Goal: Obtain resource: Download file/media

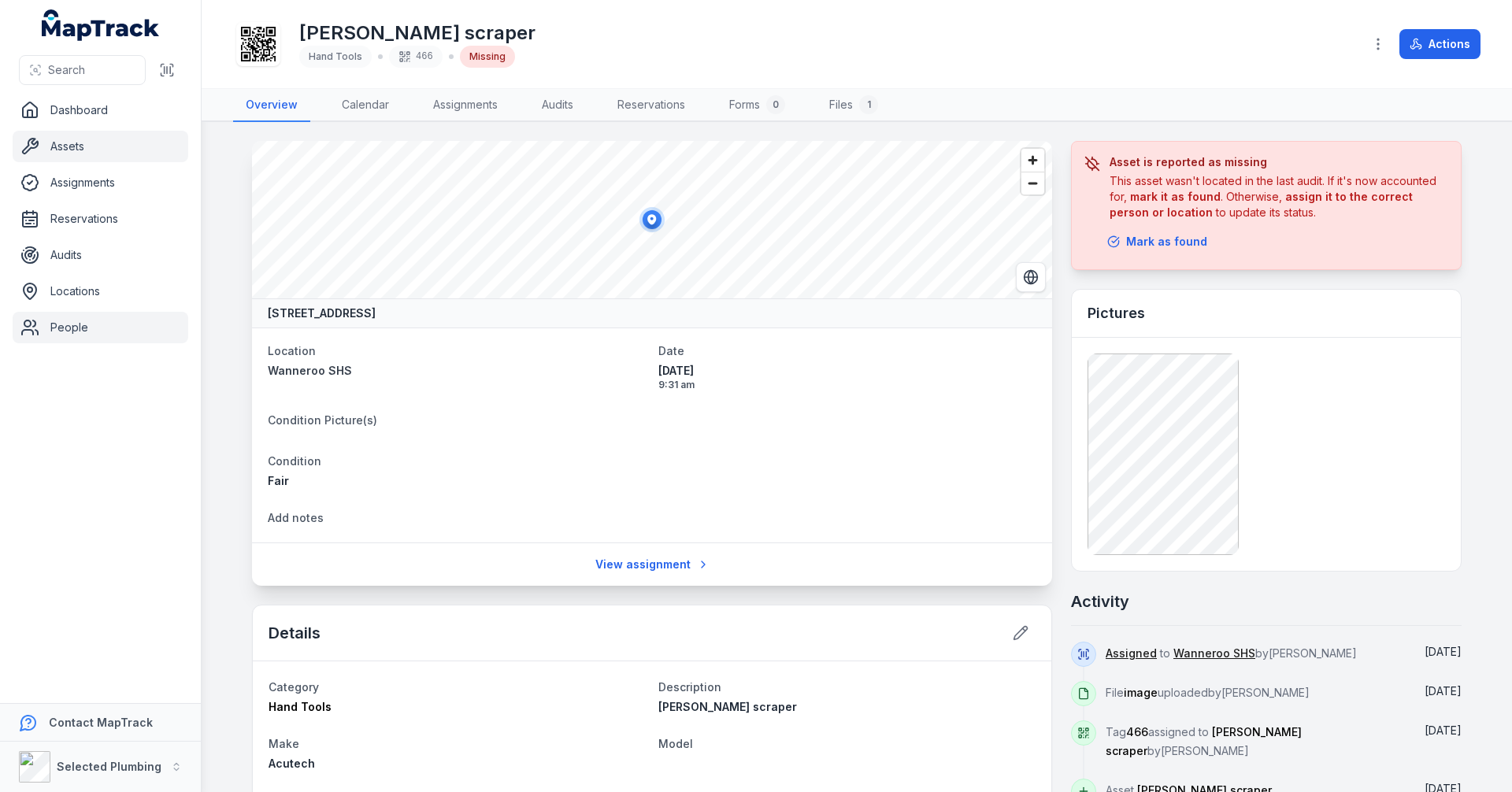
drag, startPoint x: 64, startPoint y: 321, endPoint x: 92, endPoint y: 321, distance: 28.0
click at [64, 321] on link "People" at bounding box center [100, 327] width 175 height 31
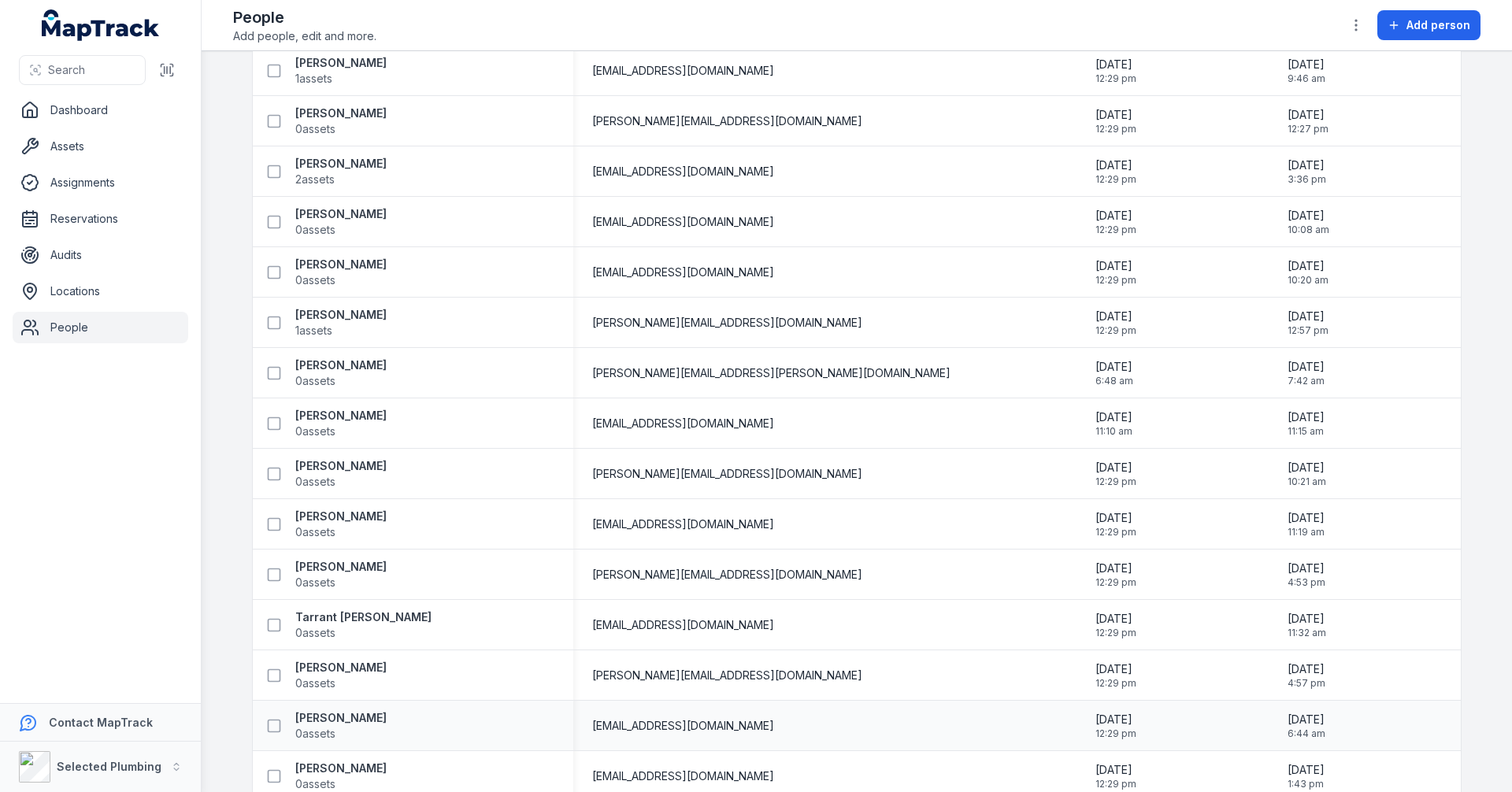
scroll to position [3242, 0]
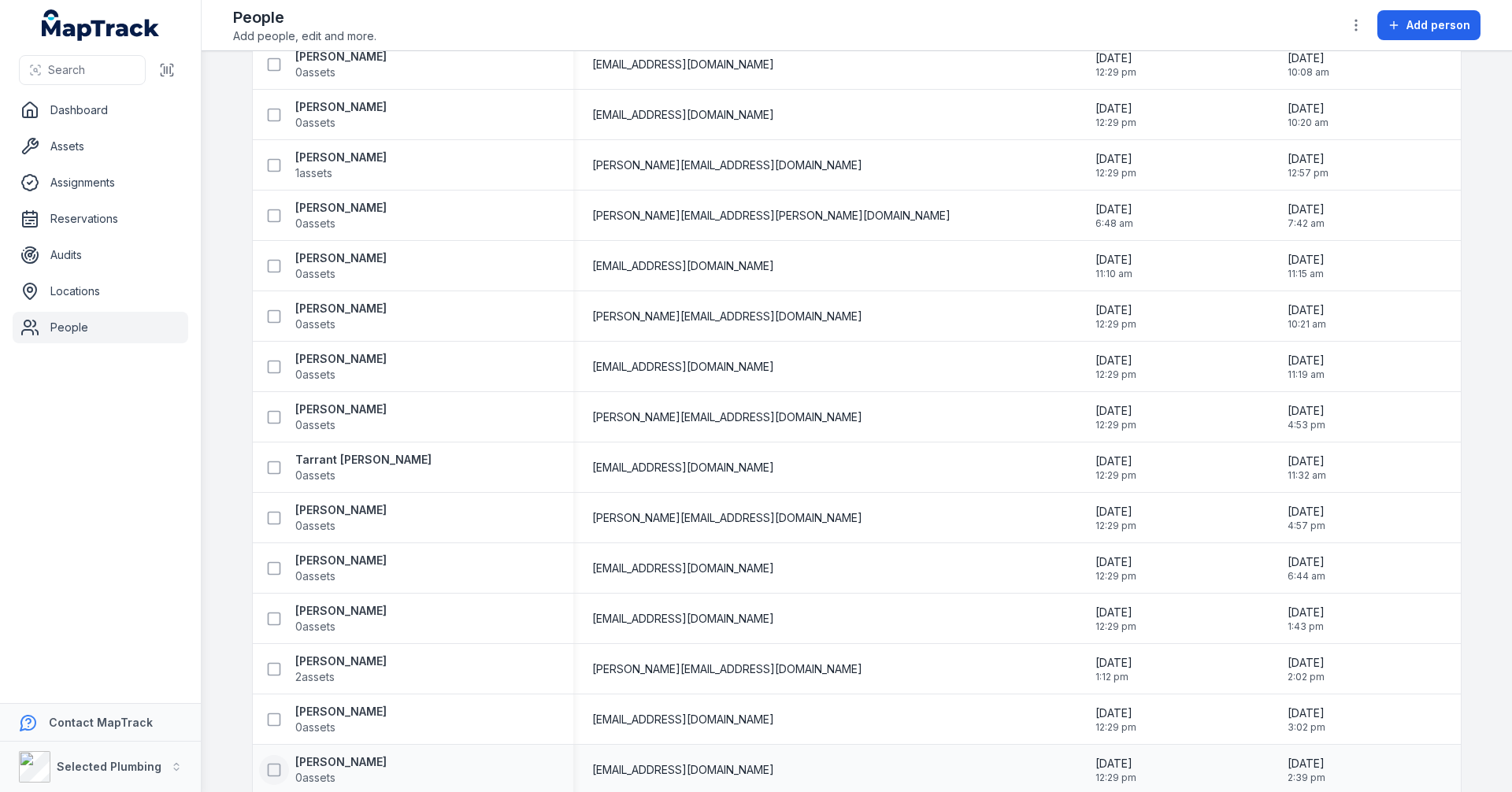
click at [273, 768] on icon at bounding box center [274, 770] width 16 height 16
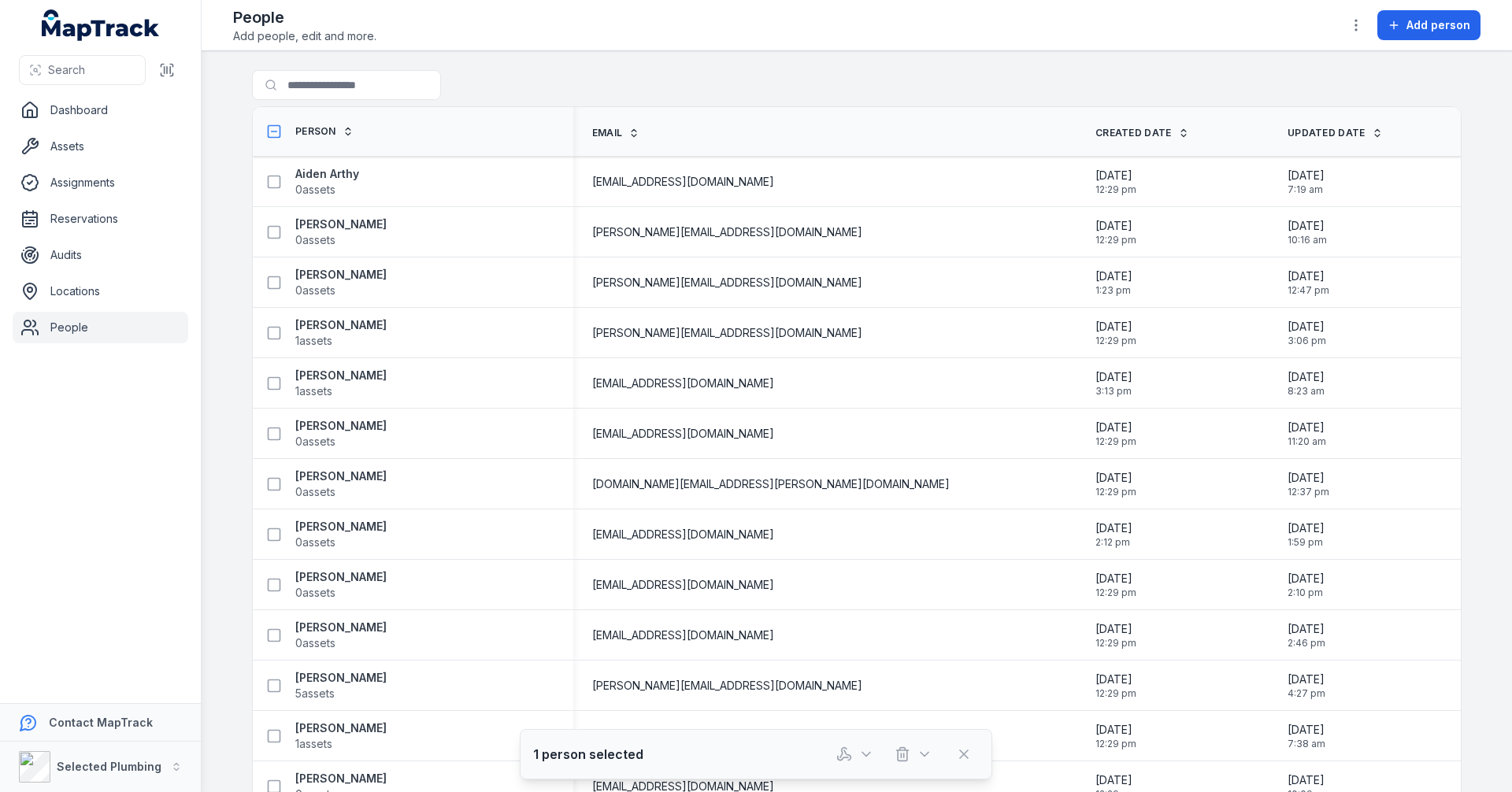
scroll to position [0, 0]
drag, startPoint x: 330, startPoint y: 88, endPoint x: 341, endPoint y: 89, distance: 11.0
click at [330, 88] on input "Search for people" at bounding box center [378, 85] width 252 height 30
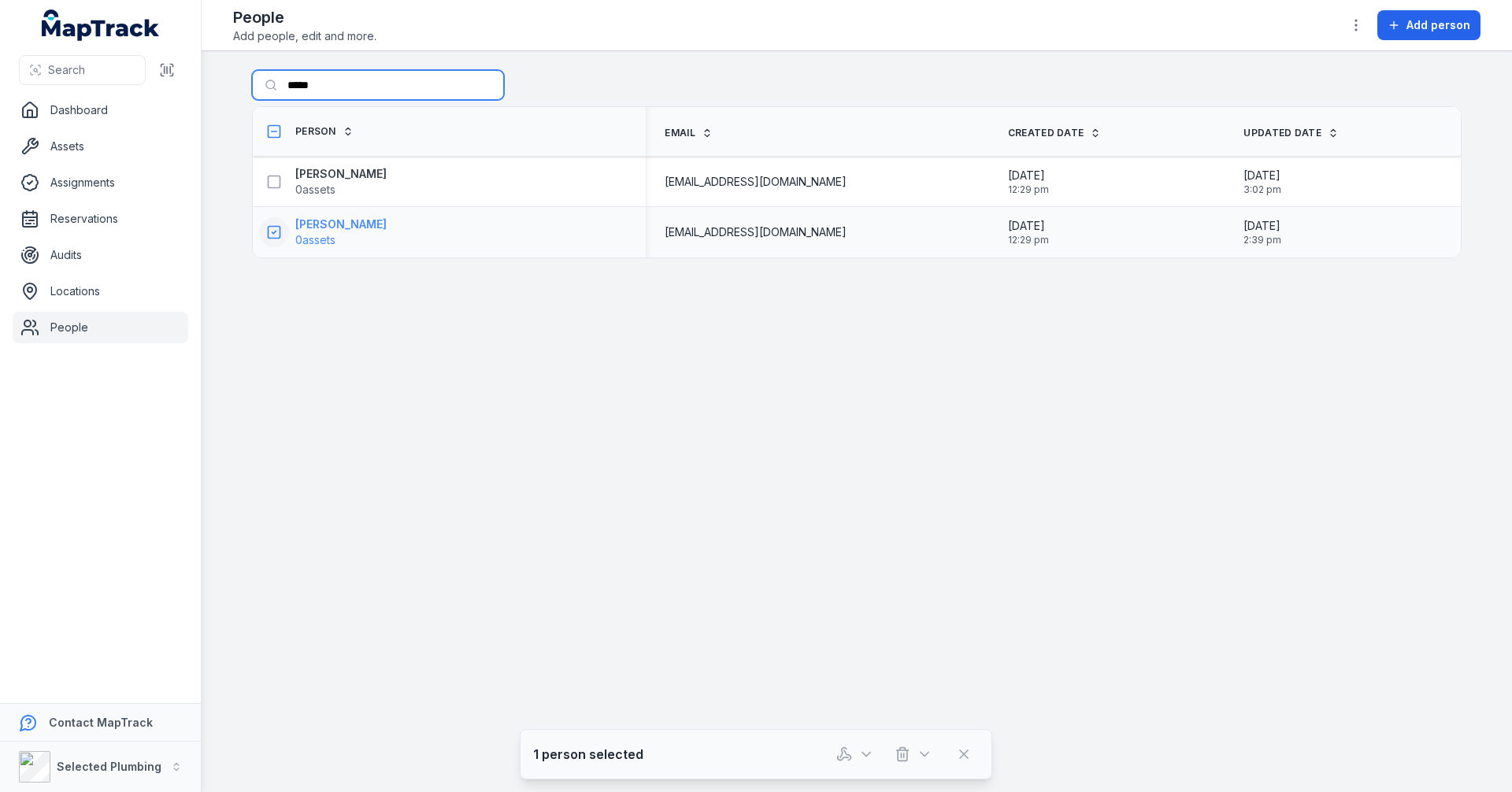
type input "*****"
click at [332, 224] on strong "[PERSON_NAME]" at bounding box center [341, 224] width 92 height 16
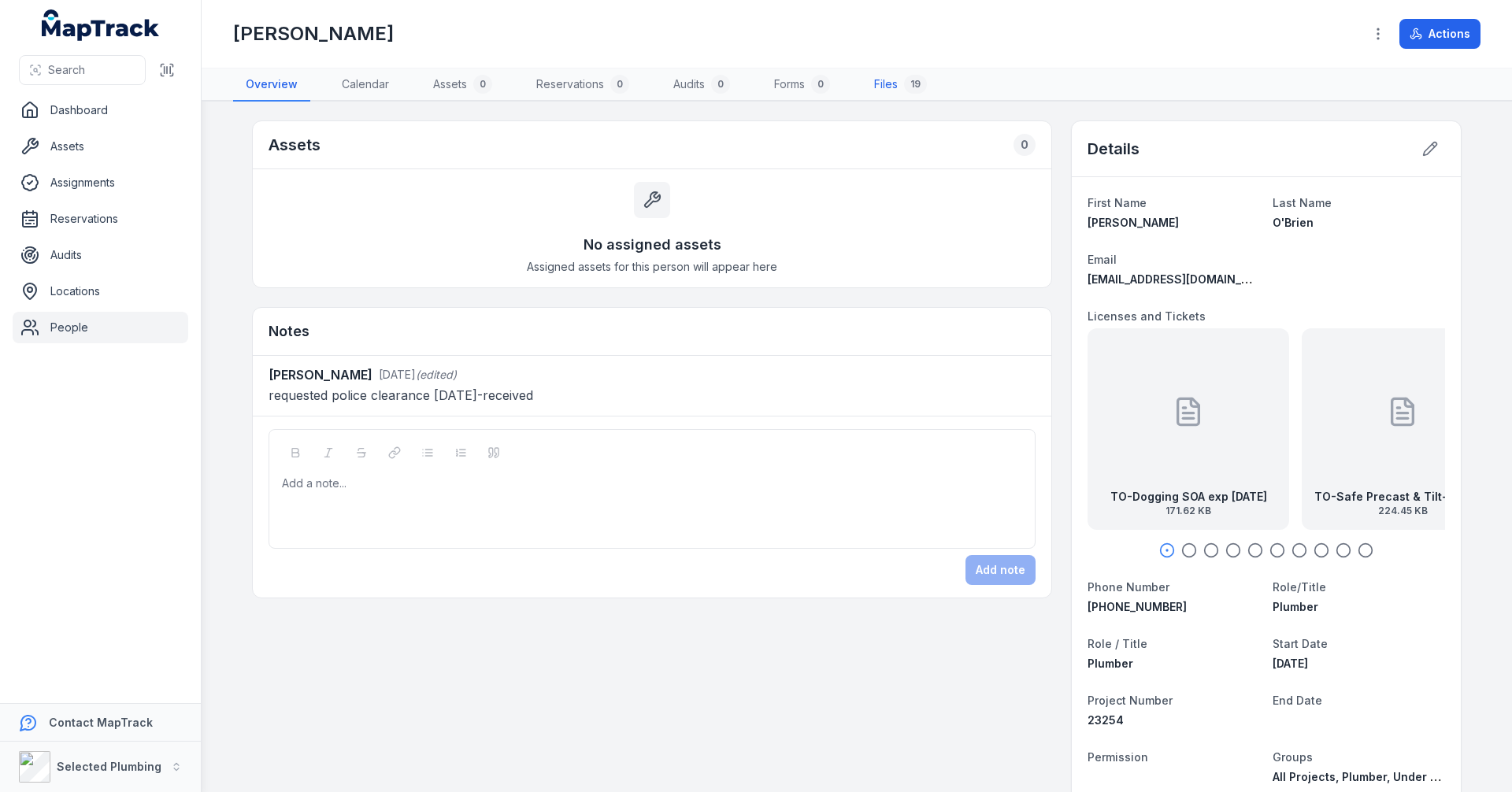
click at [890, 84] on link "Files 19" at bounding box center [900, 85] width 78 height 33
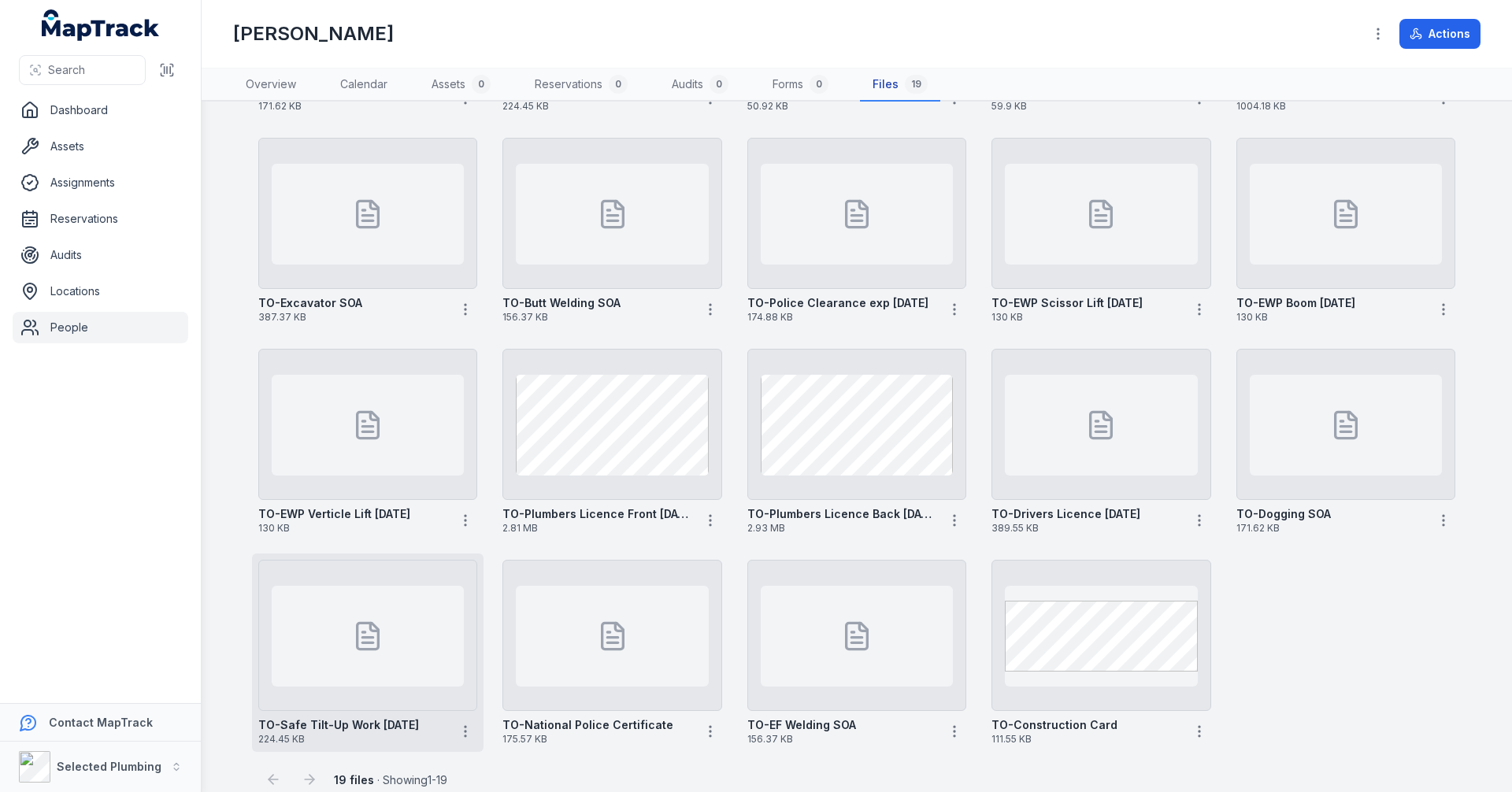
scroll to position [257, 0]
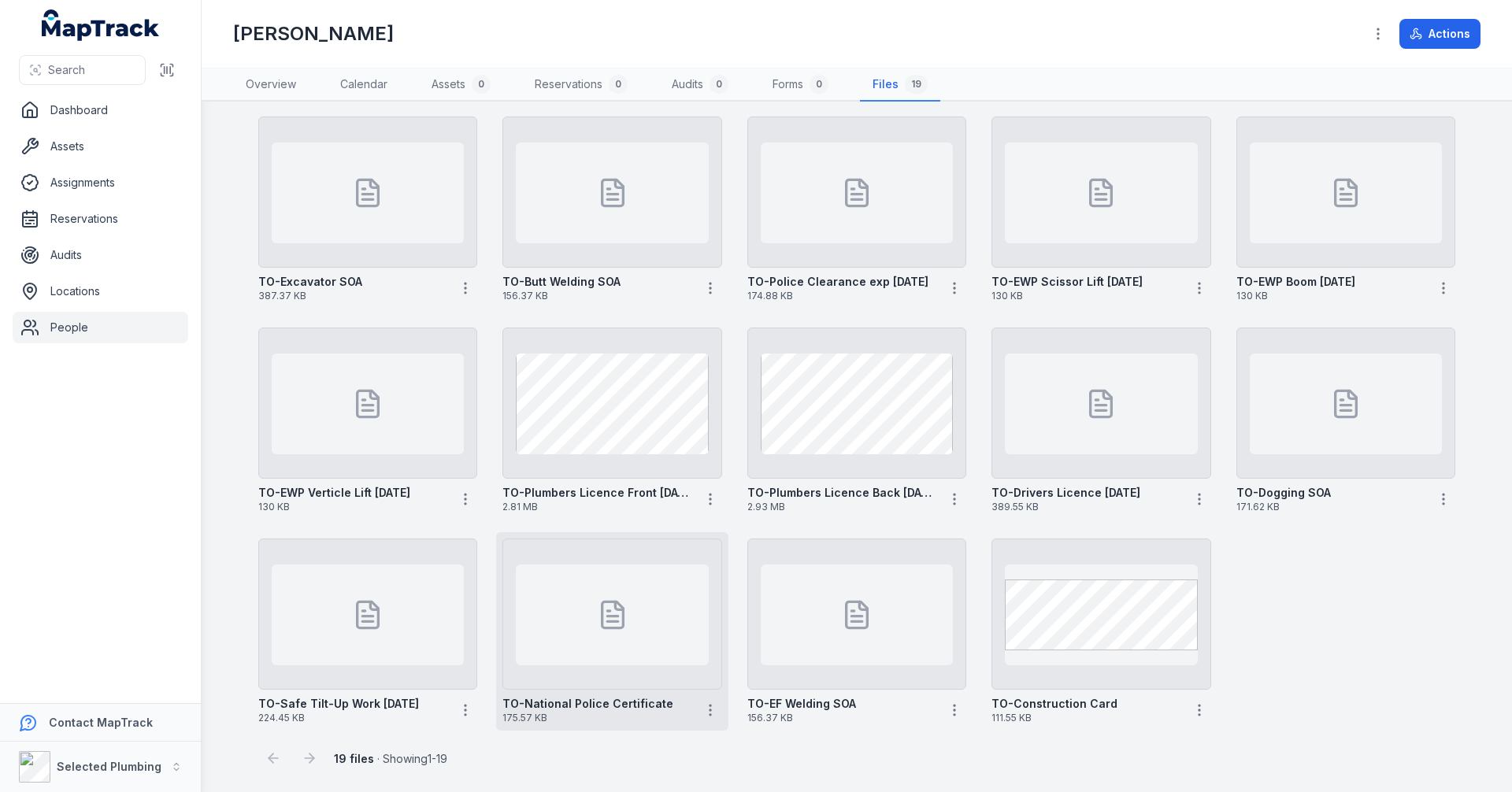
click at [588, 632] on div at bounding box center [611, 615] width 192 height 100
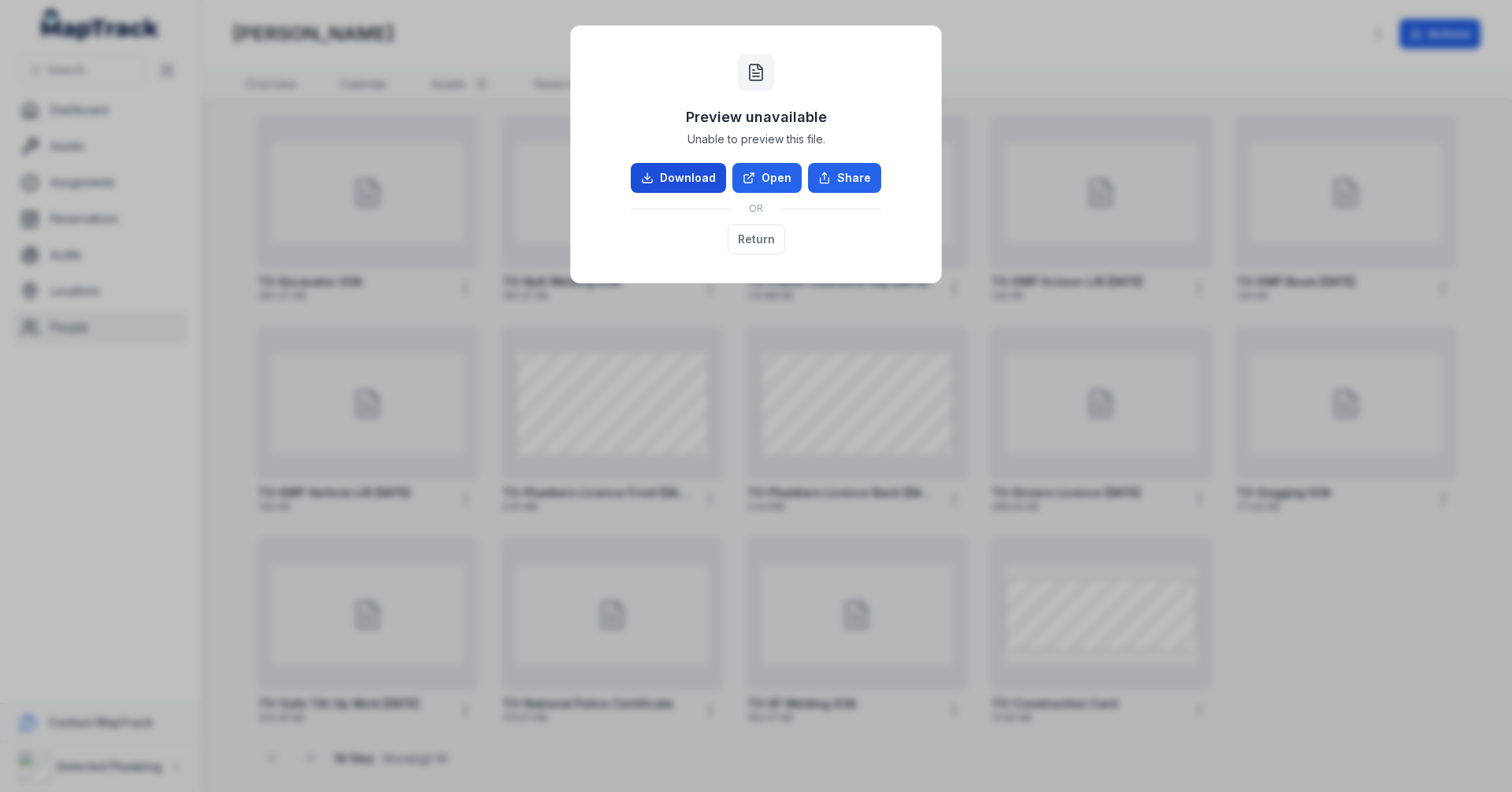
click at [688, 170] on link "Download" at bounding box center [678, 177] width 95 height 30
drag, startPoint x: 133, startPoint y: 487, endPoint x: 166, endPoint y: 471, distance: 36.7
click at [133, 487] on div "Preview unavailable Unable to preview this file. Download Open Share OR Return" at bounding box center [756, 396] width 1512 height 792
click at [882, 82] on div "Preview unavailable Unable to preview this file. Download Open Share OR Return" at bounding box center [756, 154] width 339 height 225
click at [1078, 22] on div "Preview unavailable Unable to preview this file. Download Open Share OR Return" at bounding box center [756, 396] width 1512 height 792
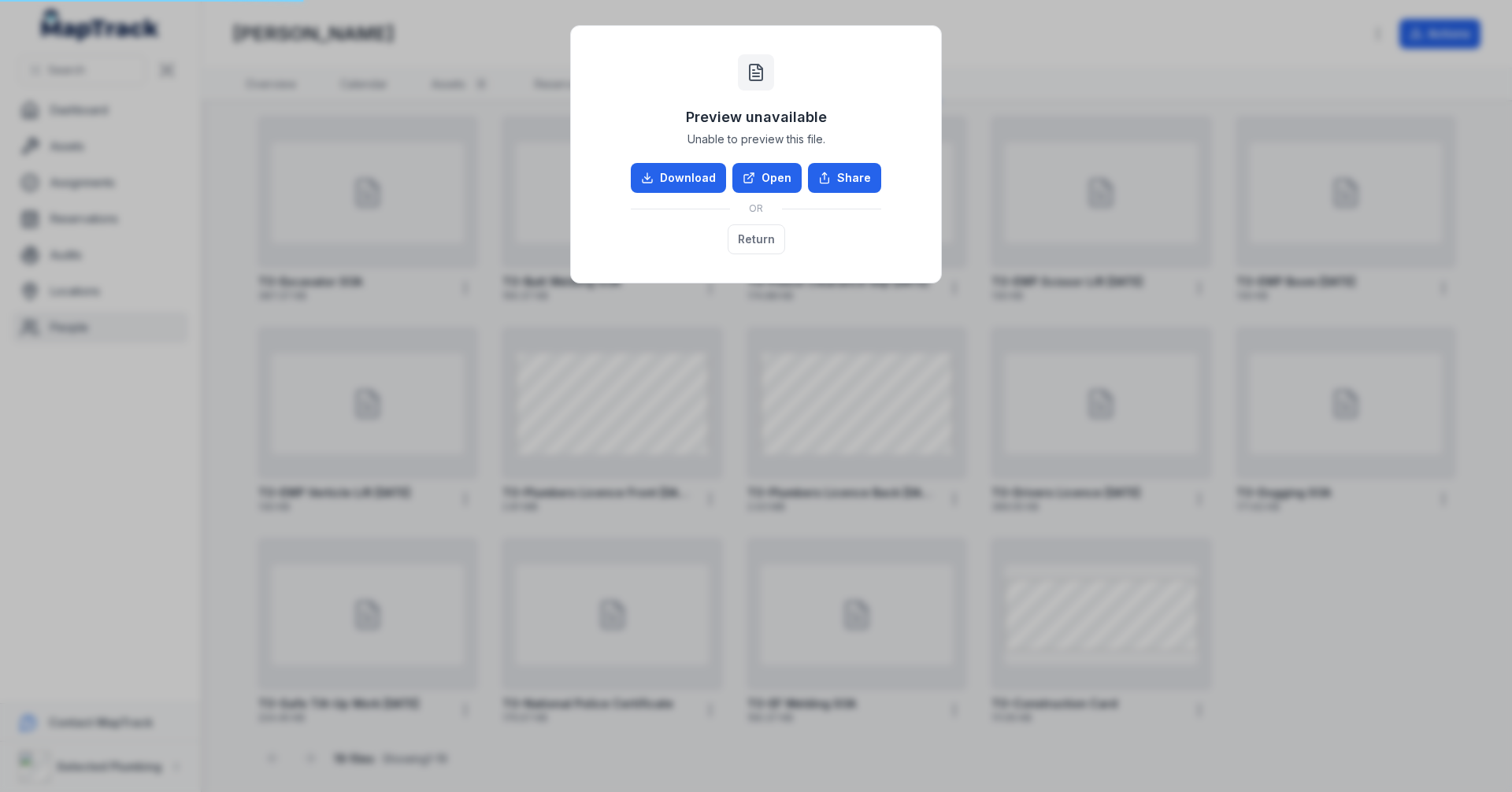
drag, startPoint x: 146, startPoint y: 207, endPoint x: 683, endPoint y: 148, distance: 540.2
click at [147, 207] on div "Preview unavailable Unable to preview this file. Download Open Share OR Return" at bounding box center [756, 396] width 1512 height 792
click at [750, 241] on button "Return" at bounding box center [756, 239] width 57 height 30
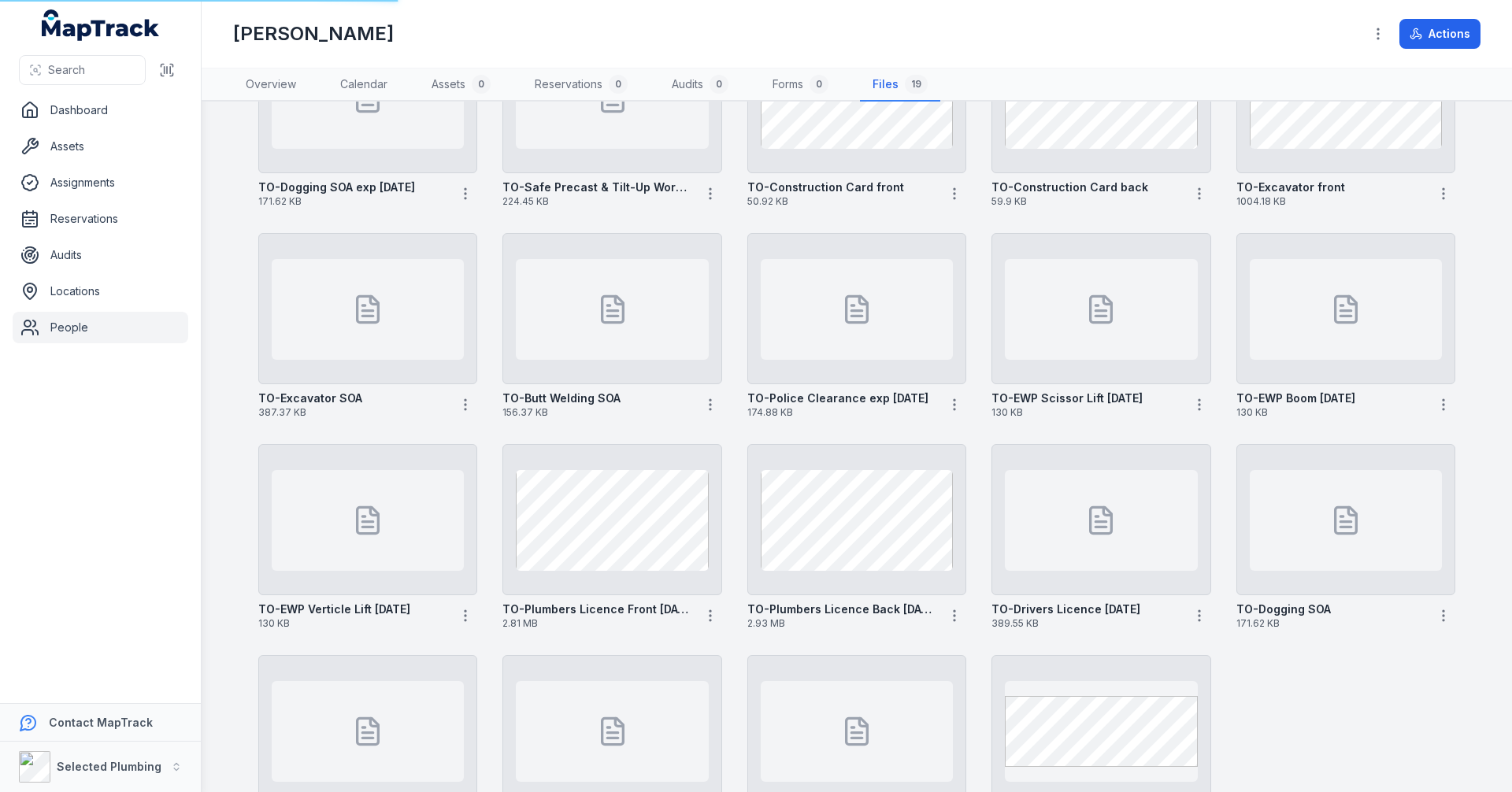
scroll to position [0, 0]
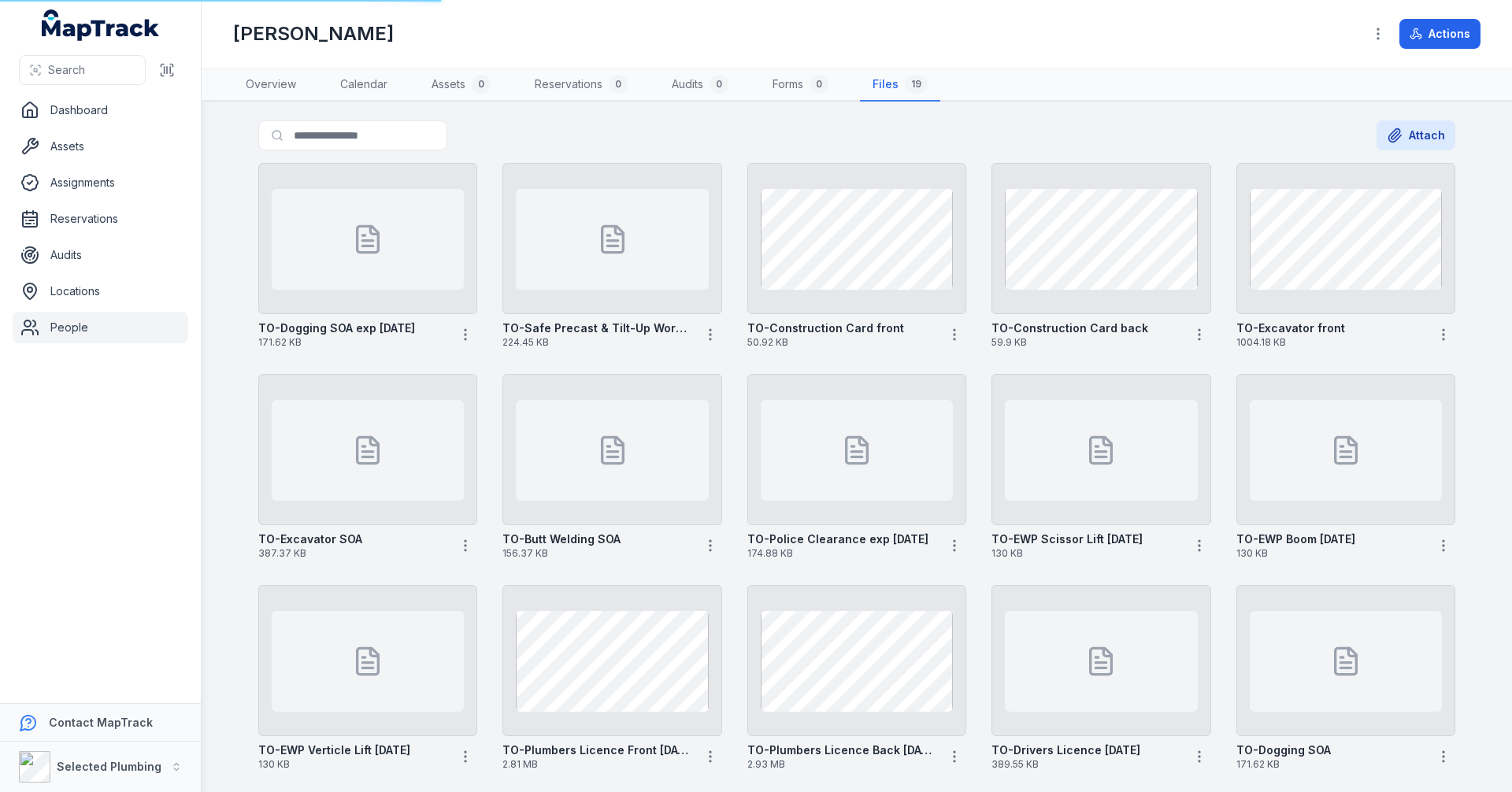
click at [80, 328] on link "People" at bounding box center [100, 327] width 175 height 31
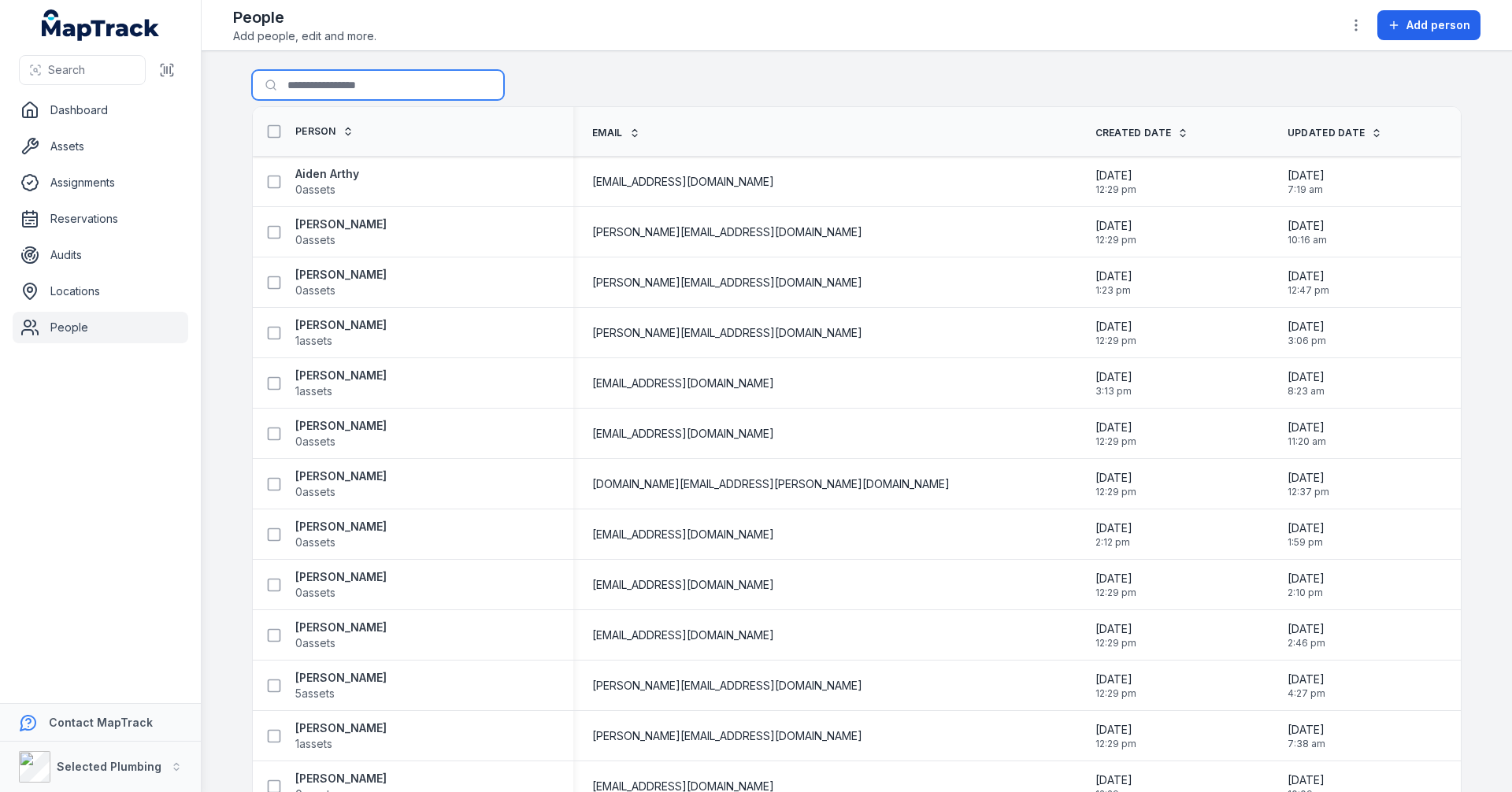
drag, startPoint x: 0, startPoint y: 0, endPoint x: 579, endPoint y: 109, distance: 589.2
click at [344, 81] on input "Search for people" at bounding box center [378, 85] width 252 height 30
type input "*"
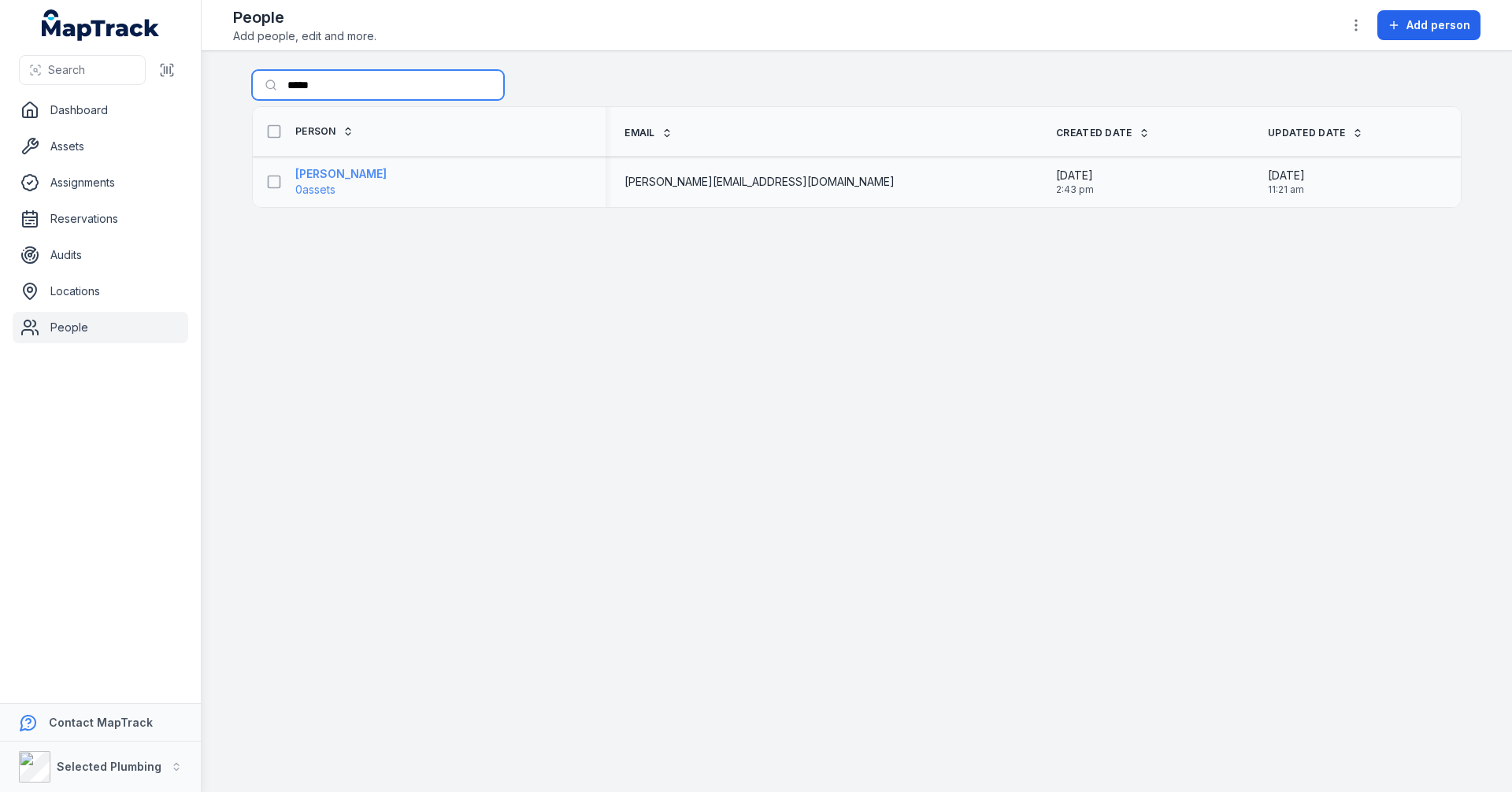
type input "****"
click at [324, 172] on strong "[PERSON_NAME]" at bounding box center [341, 174] width 92 height 16
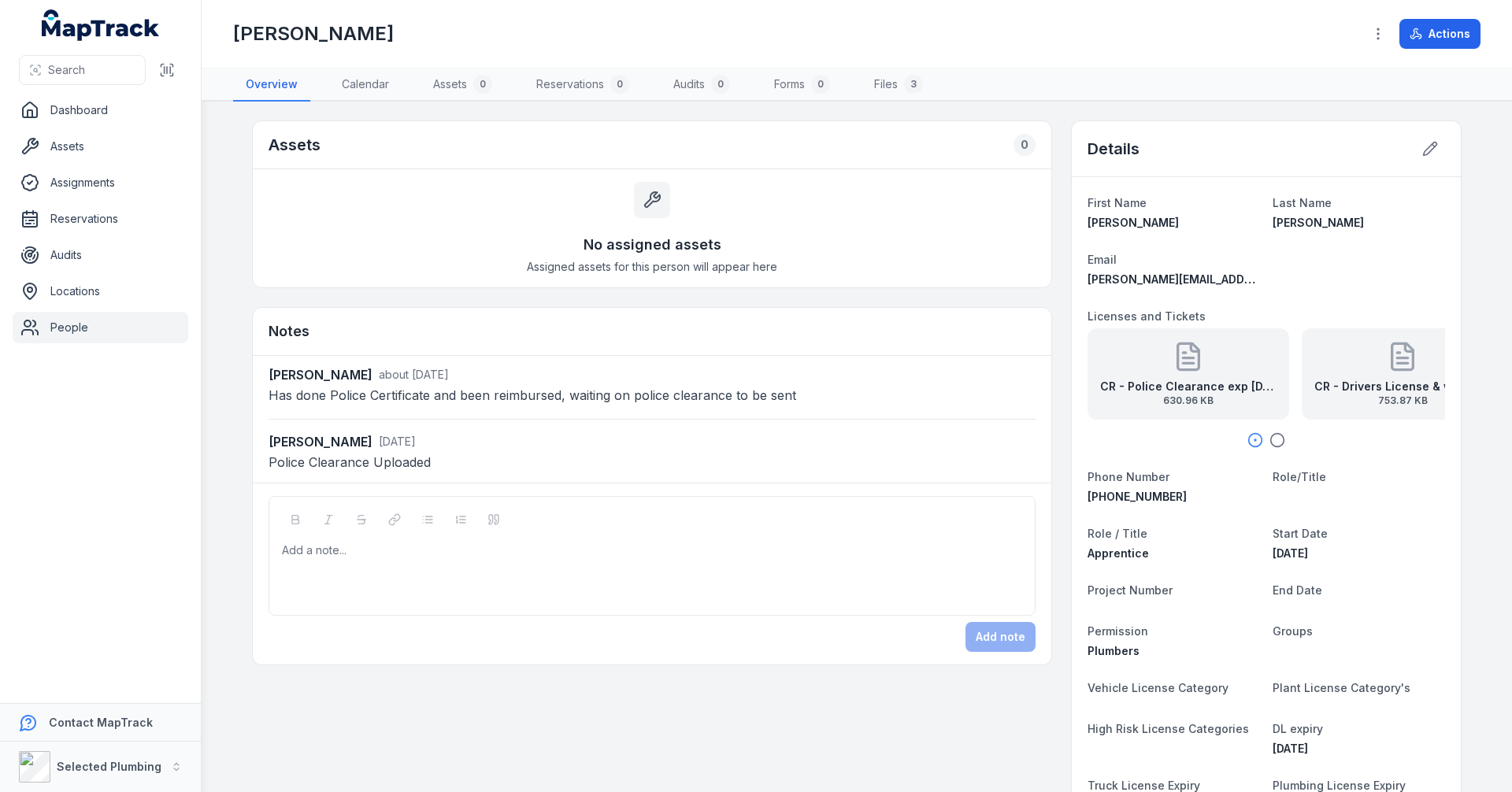
click at [1168, 382] on strong "CR - Police Clearance exp 07.07.27" at bounding box center [1188, 387] width 176 height 16
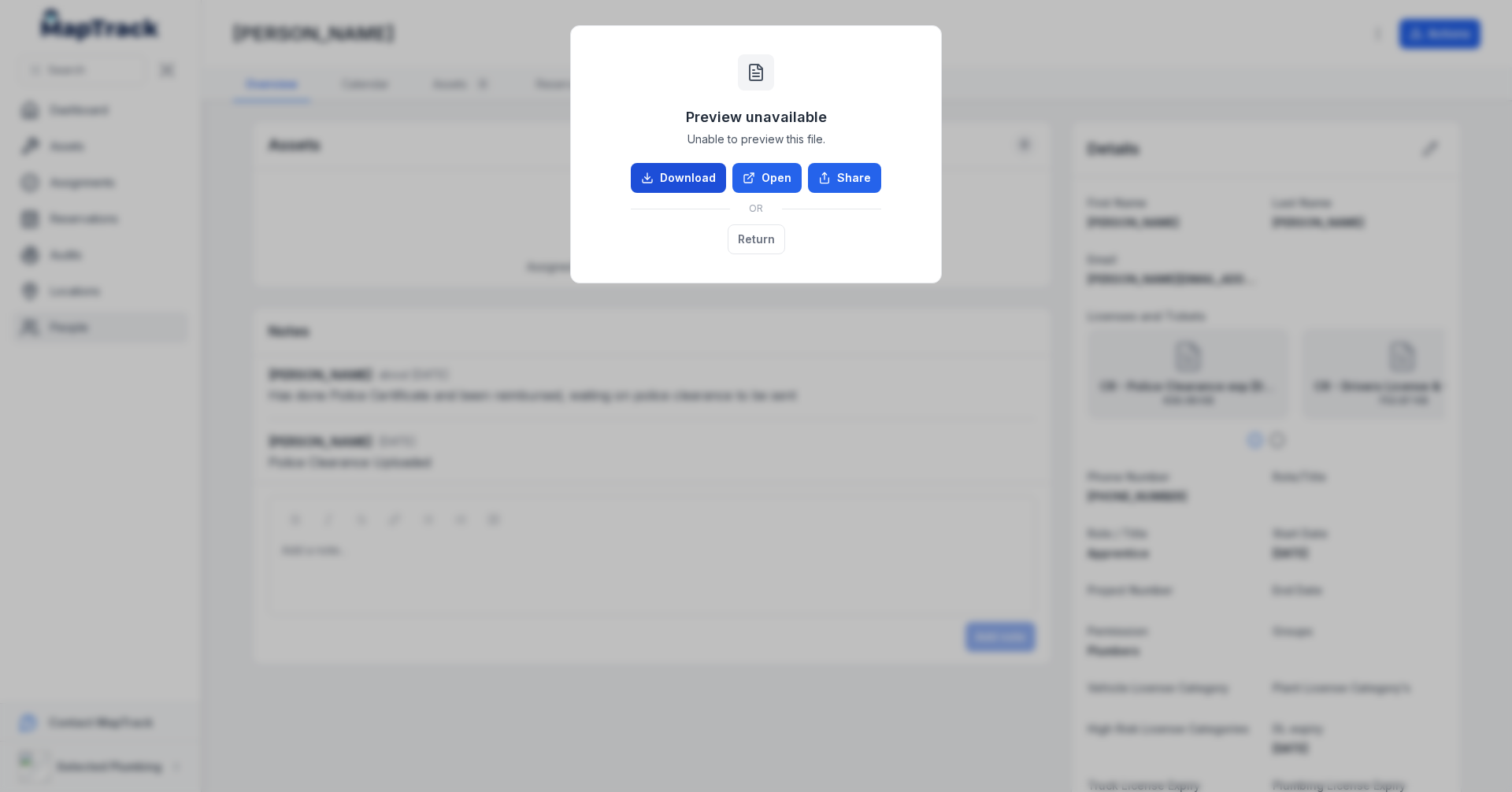
click at [690, 174] on link "Download" at bounding box center [678, 177] width 95 height 30
click at [745, 243] on button "Return" at bounding box center [756, 239] width 57 height 30
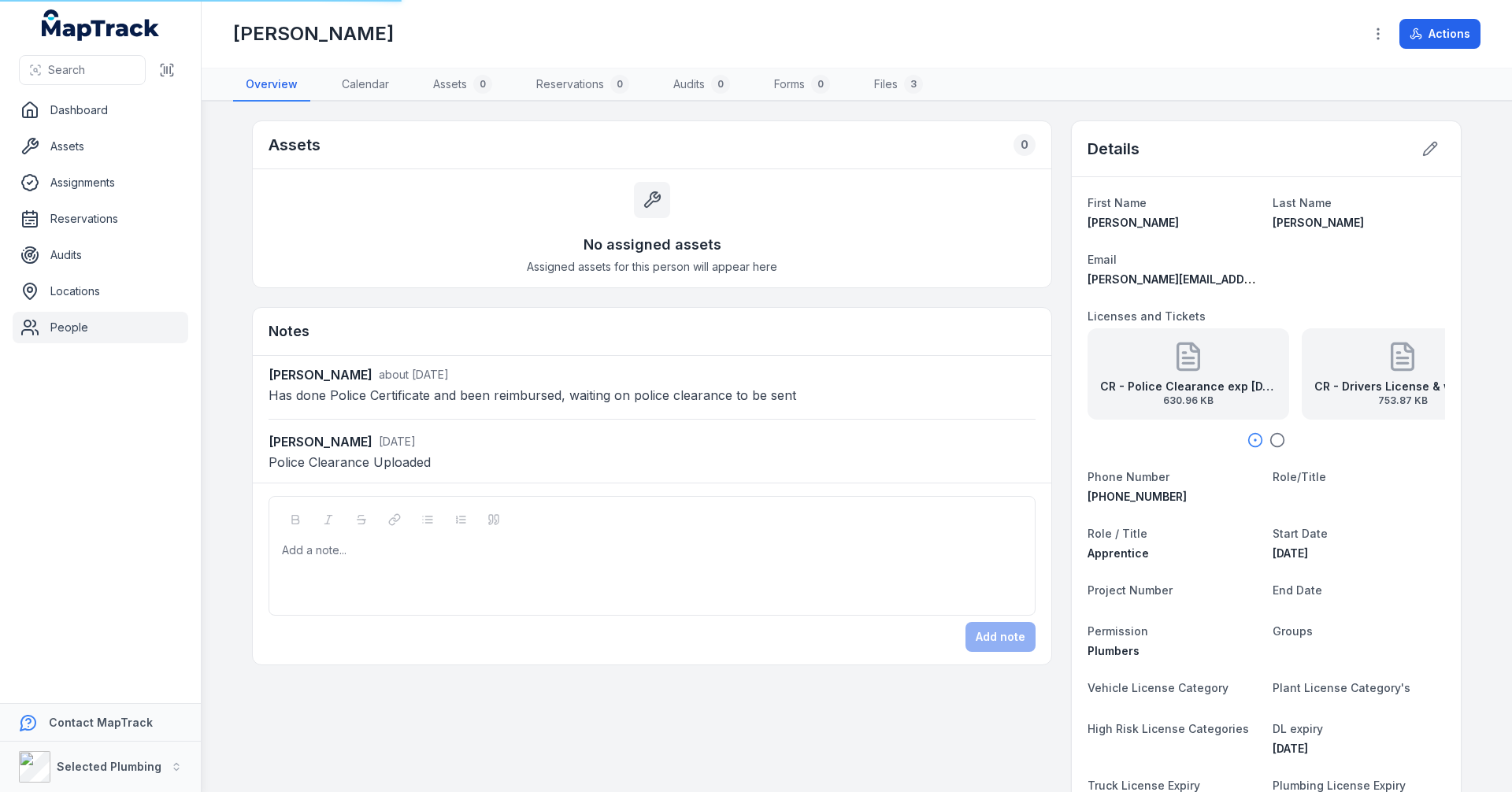
click at [76, 322] on link "People" at bounding box center [100, 327] width 175 height 31
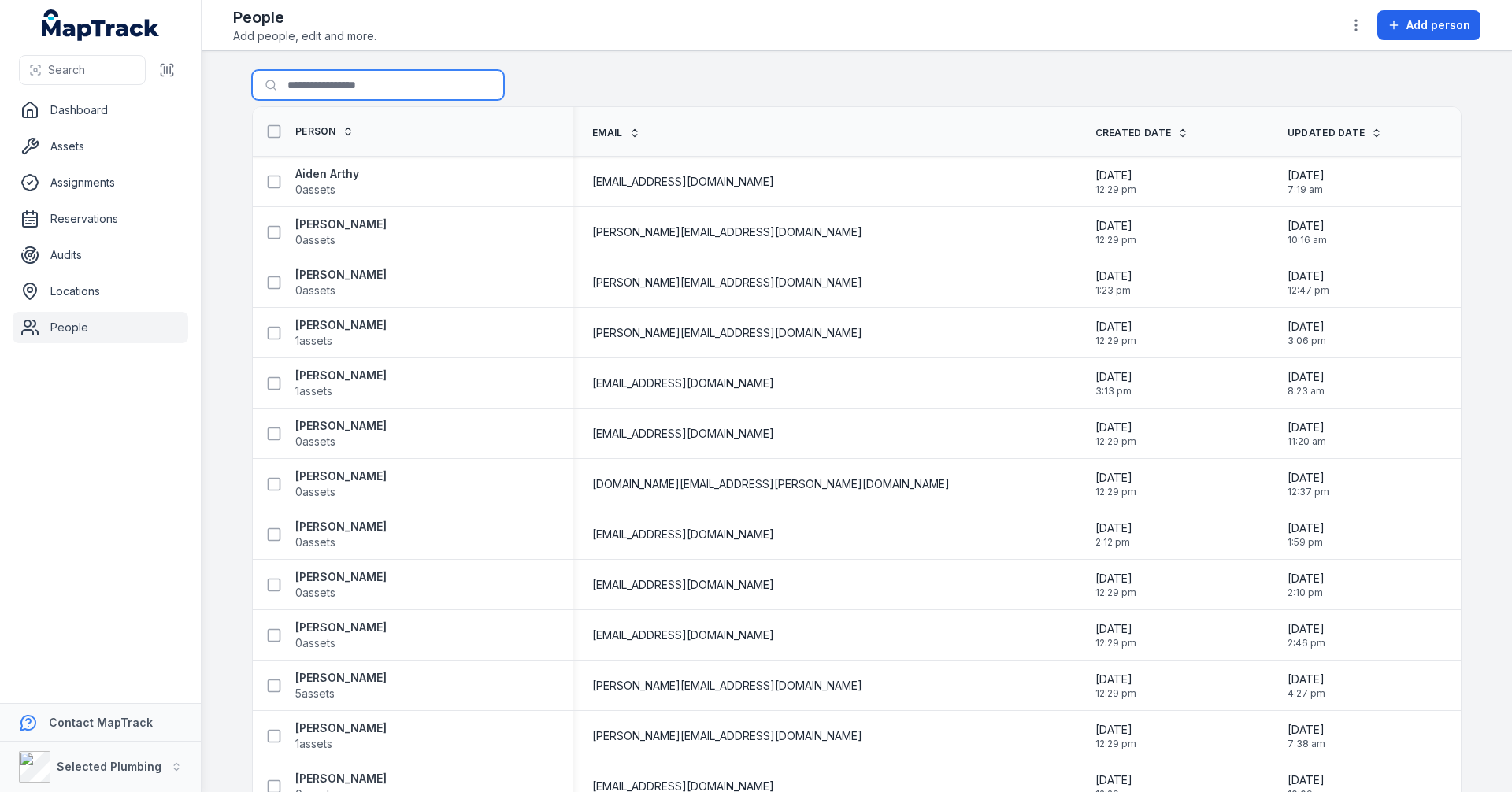
drag, startPoint x: 0, startPoint y: 0, endPoint x: 341, endPoint y: 82, distance: 350.7
click at [341, 82] on input "Search for people" at bounding box center [378, 85] width 252 height 30
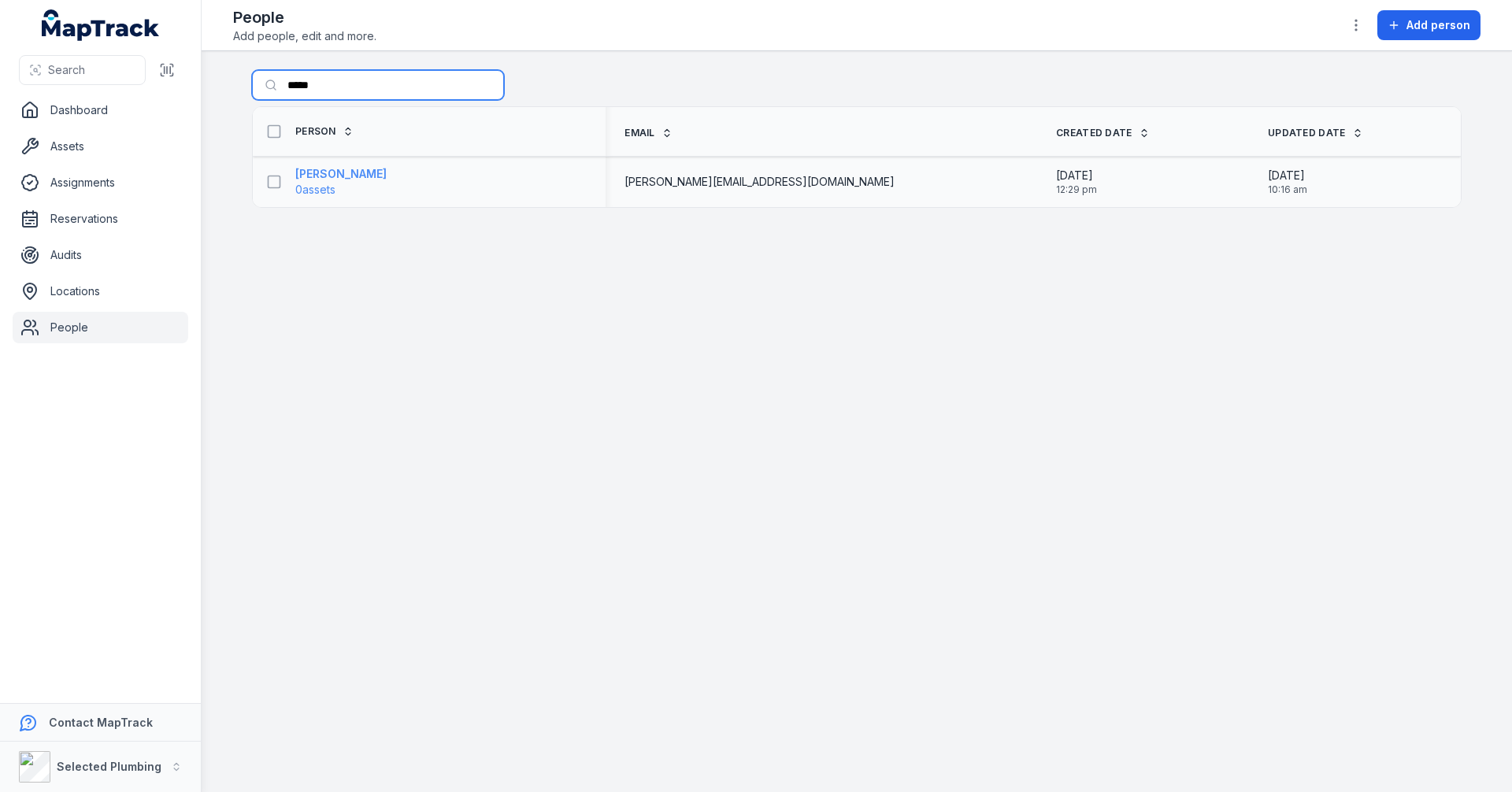
type input "*****"
click at [352, 174] on strong "[PERSON_NAME]" at bounding box center [341, 174] width 92 height 16
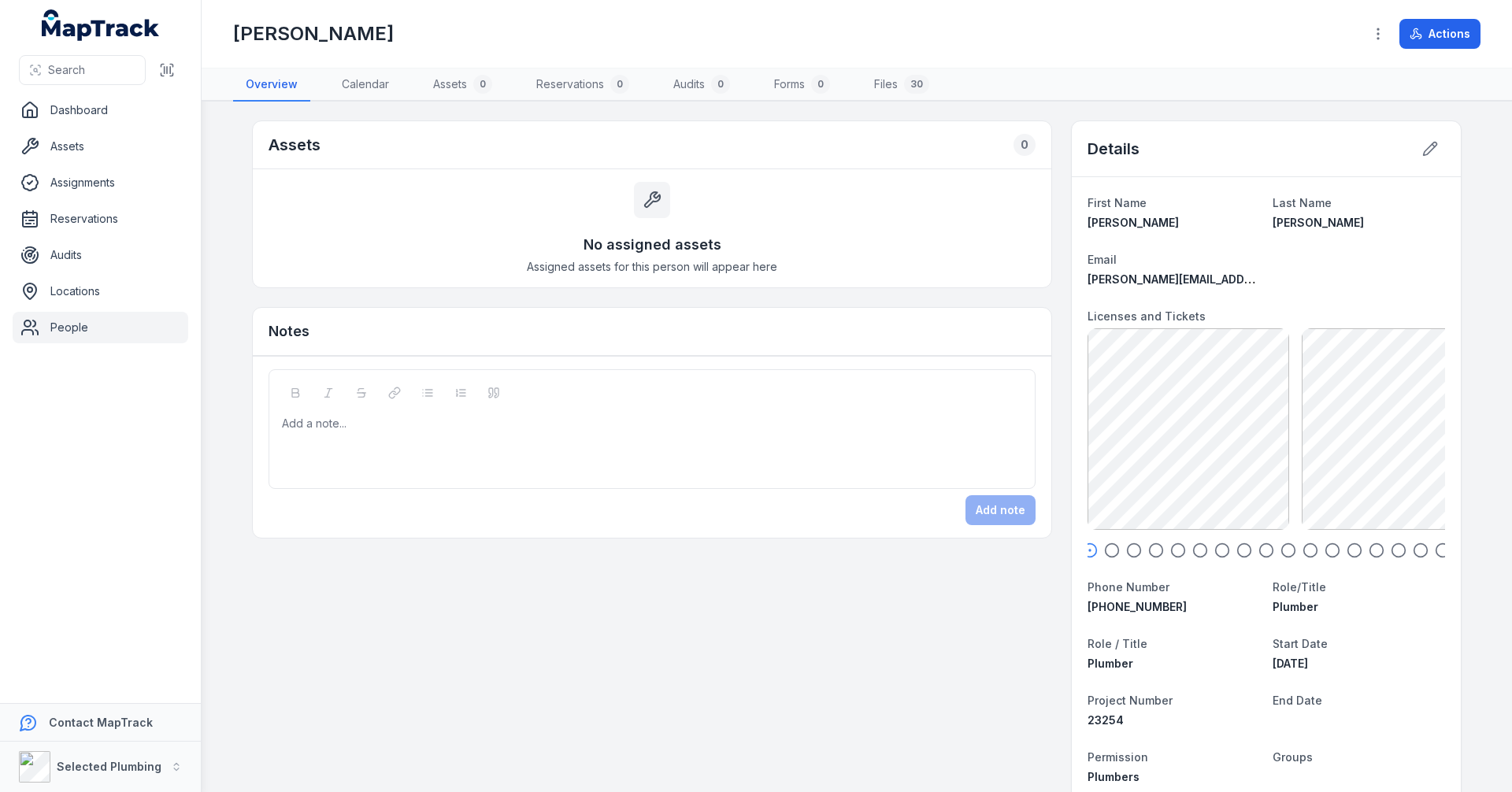
click at [1104, 553] on icon "button" at bounding box center [1112, 550] width 16 height 16
click at [1130, 547] on icon "button" at bounding box center [1134, 550] width 16 height 16
click at [1150, 546] on icon "button" at bounding box center [1155, 550] width 16 height 16
click at [1173, 547] on icon "button" at bounding box center [1178, 550] width 16 height 16
click at [1194, 550] on icon "button" at bounding box center [1200, 550] width 16 height 16
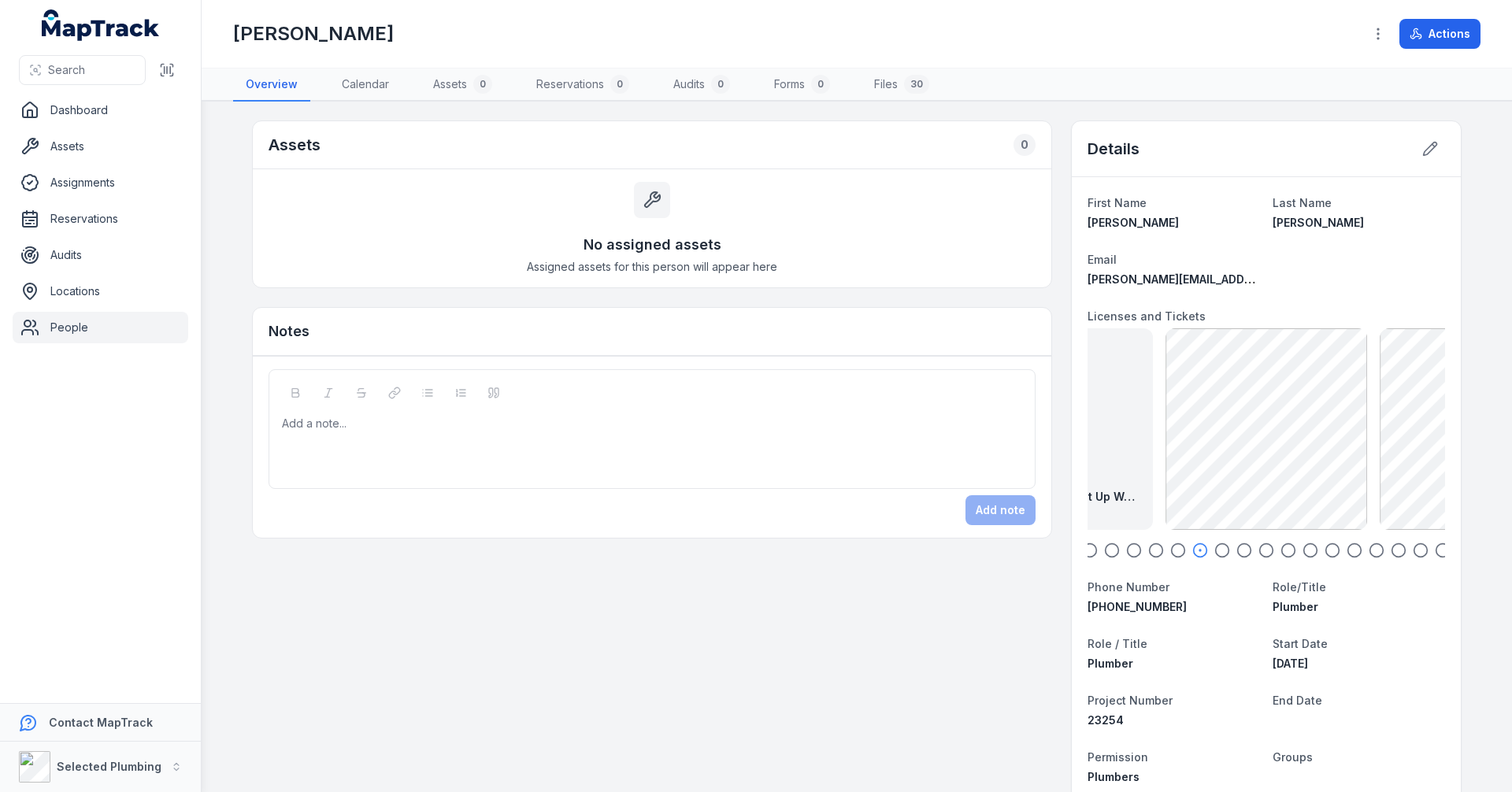
click at [1218, 548] on icon "button" at bounding box center [1222, 550] width 16 height 16
click at [1238, 549] on icon "button" at bounding box center [1244, 550] width 16 height 16
click at [1264, 548] on icon "button" at bounding box center [1266, 550] width 16 height 16
click at [1280, 548] on icon "button" at bounding box center [1288, 550] width 16 height 16
drag, startPoint x: 1304, startPoint y: 552, endPoint x: 1312, endPoint y: 552, distance: 8.0
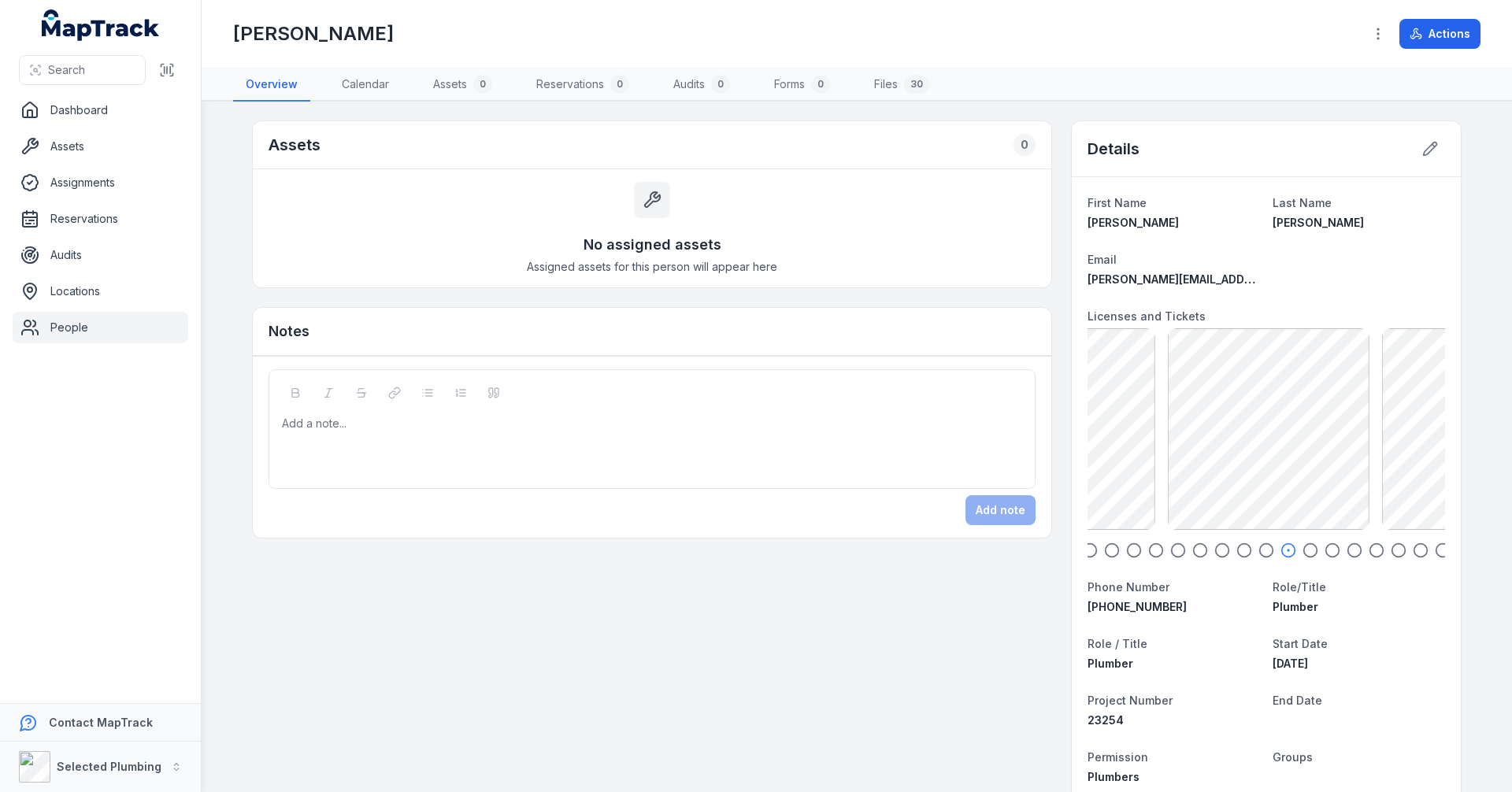
click at [1306, 552] on icon "button" at bounding box center [1310, 550] width 16 height 16
drag, startPoint x: 1322, startPoint y: 552, endPoint x: 1341, endPoint y: 547, distance: 19.6
click at [1339, 547] on div at bounding box center [1266, 550] width 358 height 16
click at [1349, 547] on icon "button" at bounding box center [1354, 550] width 16 height 16
click at [1374, 548] on icon "button" at bounding box center [1377, 550] width 16 height 16
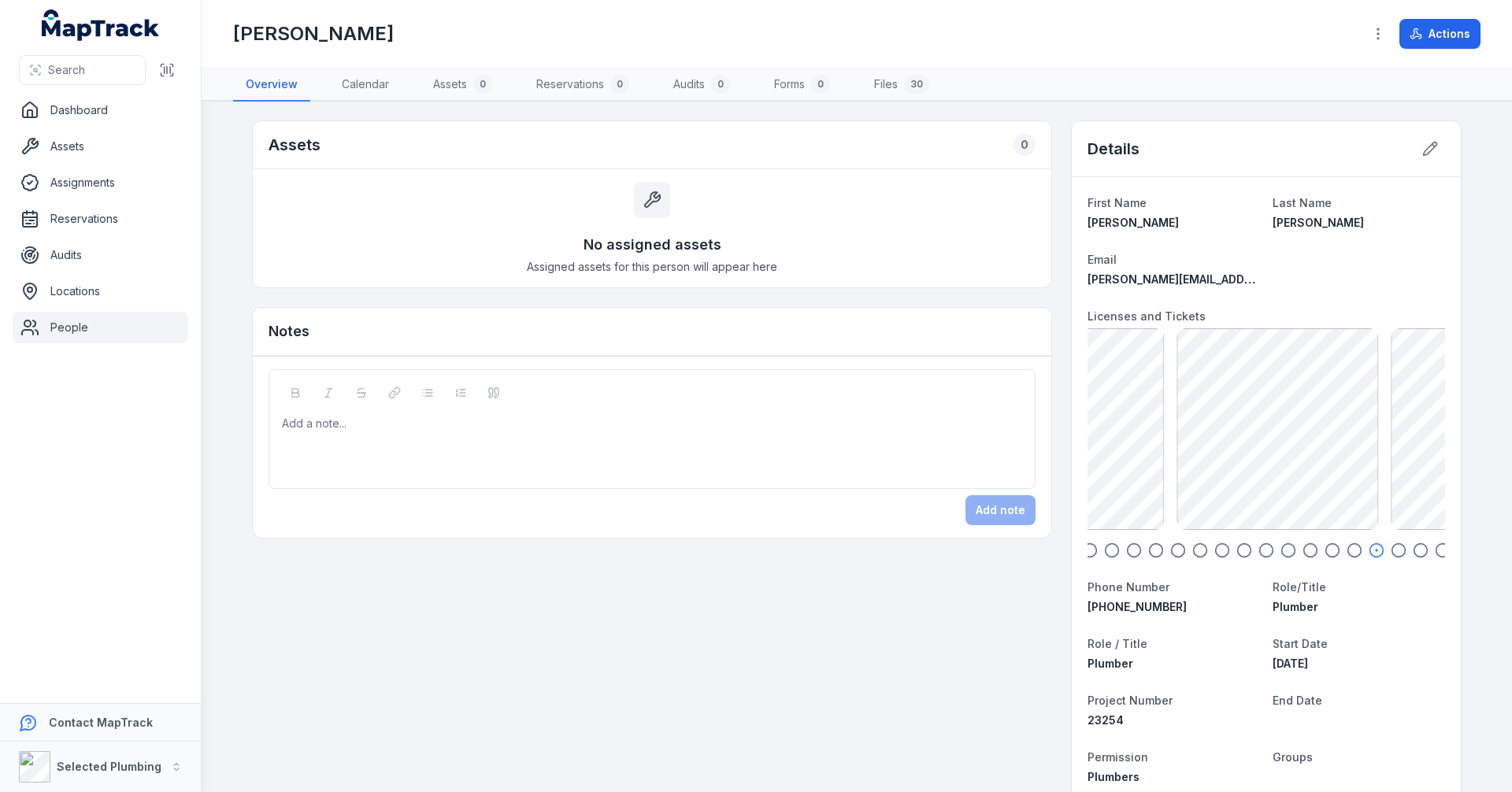
click at [1393, 548] on icon "button" at bounding box center [1398, 550] width 16 height 16
click at [1413, 551] on icon "button" at bounding box center [1420, 550] width 16 height 16
click at [1435, 552] on icon "button" at bounding box center [1443, 550] width 16 height 16
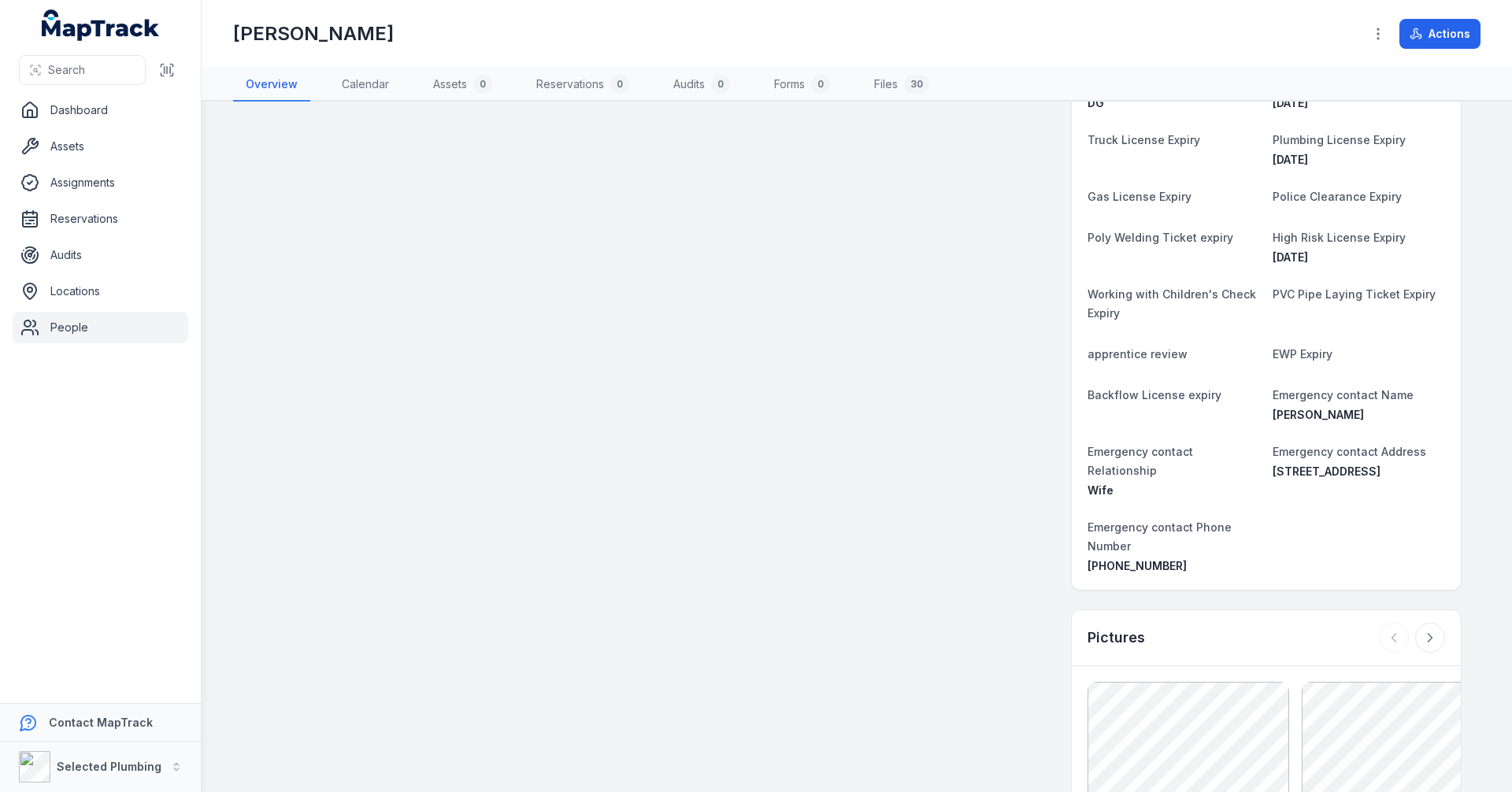
scroll to position [1181, 0]
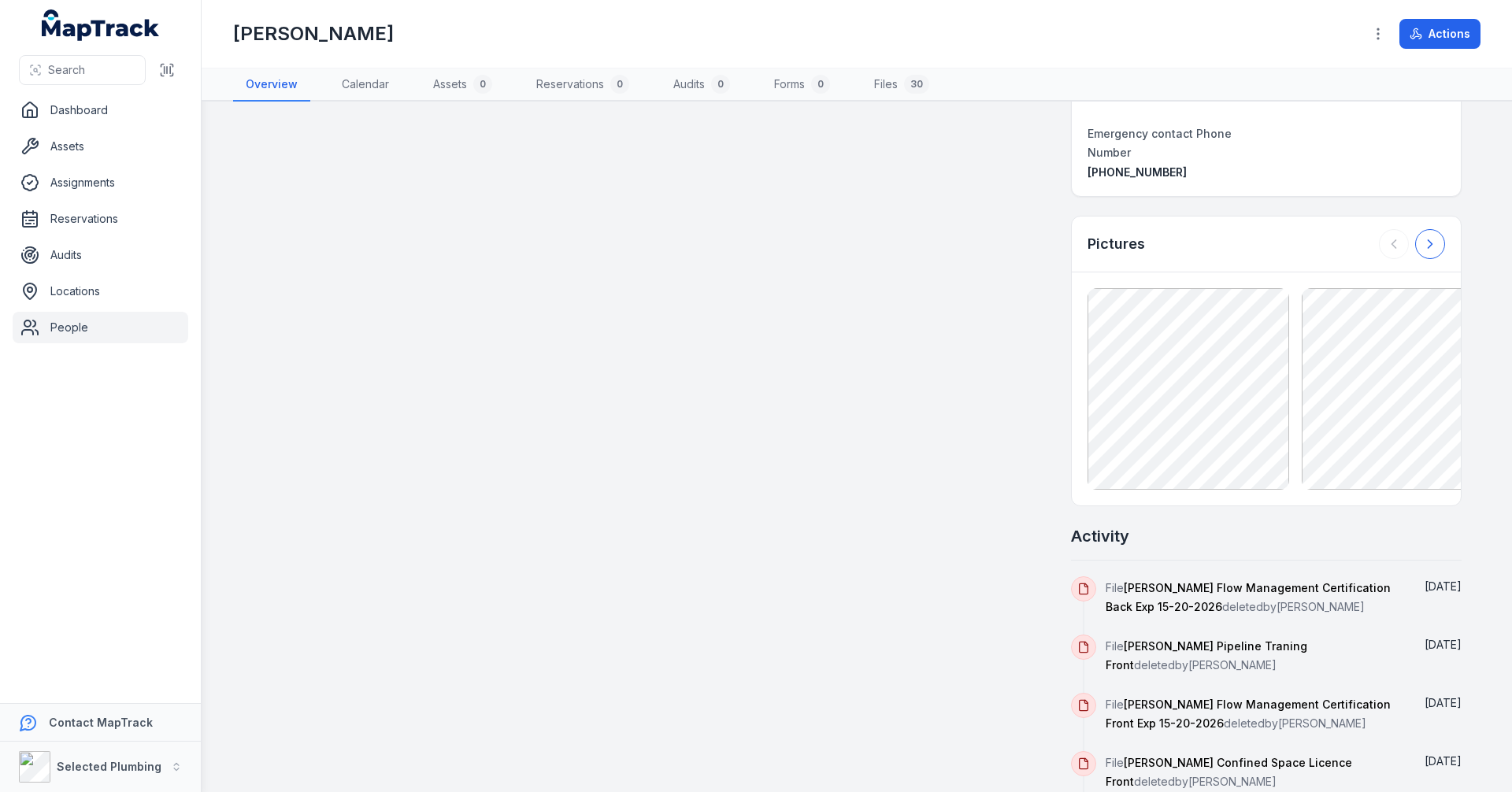
click at [1427, 236] on icon at bounding box center [1430, 244] width 16 height 16
click at [1427, 229] on div at bounding box center [1412, 244] width 66 height 30
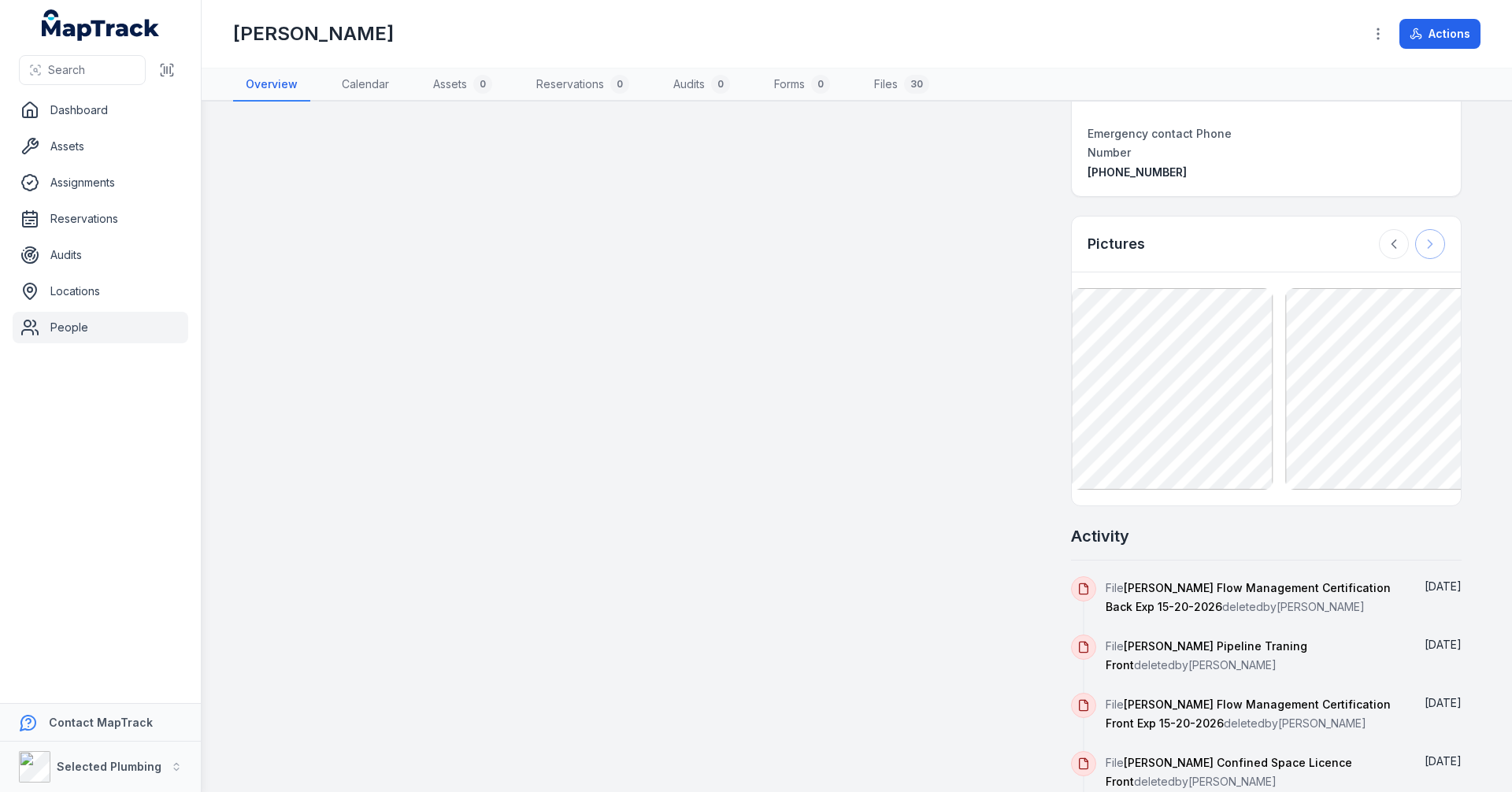
click at [1427, 229] on div at bounding box center [1412, 244] width 66 height 30
click at [1394, 236] on icon at bounding box center [1394, 244] width 16 height 16
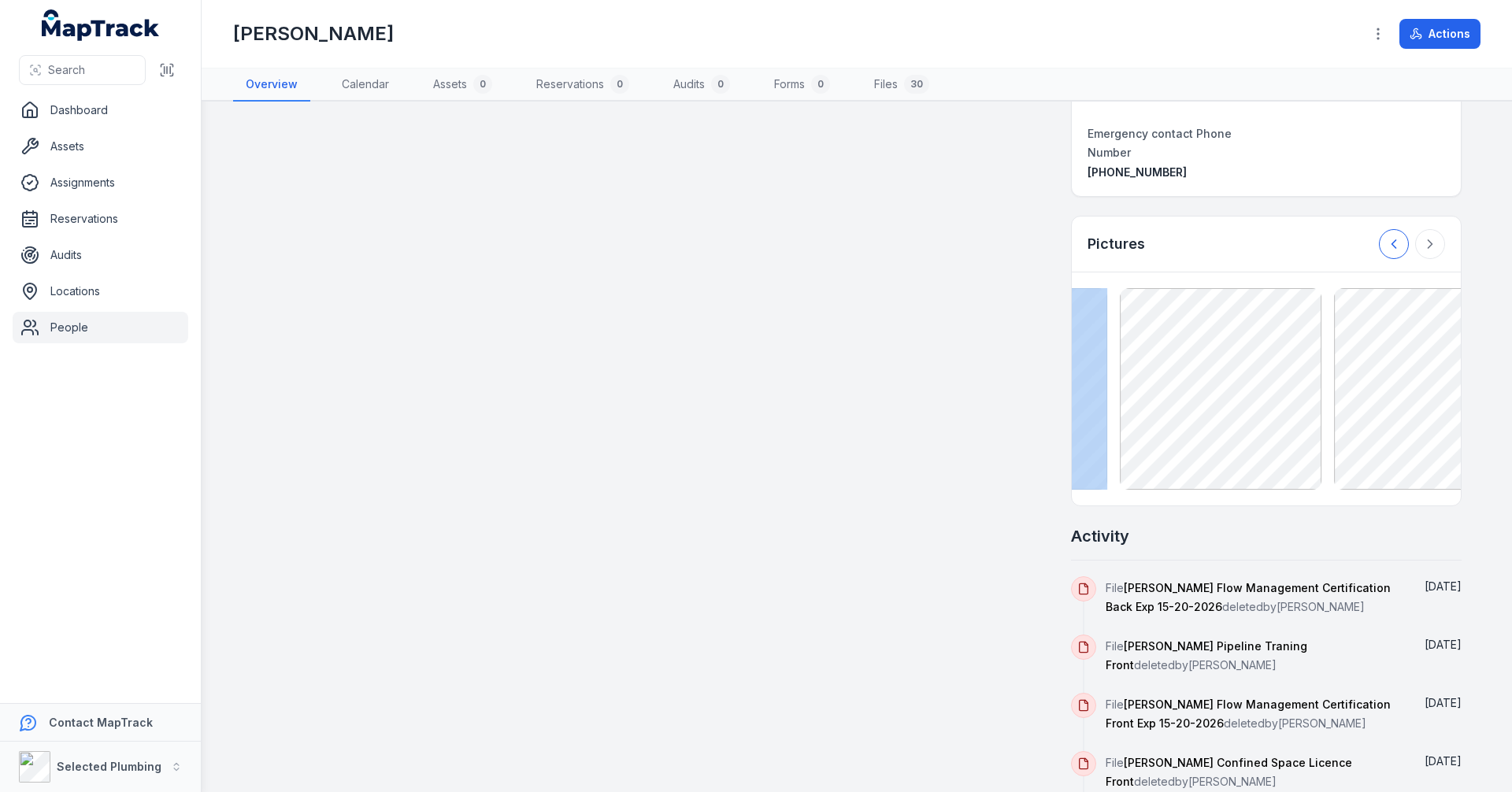
click at [1394, 236] on icon at bounding box center [1394, 244] width 16 height 16
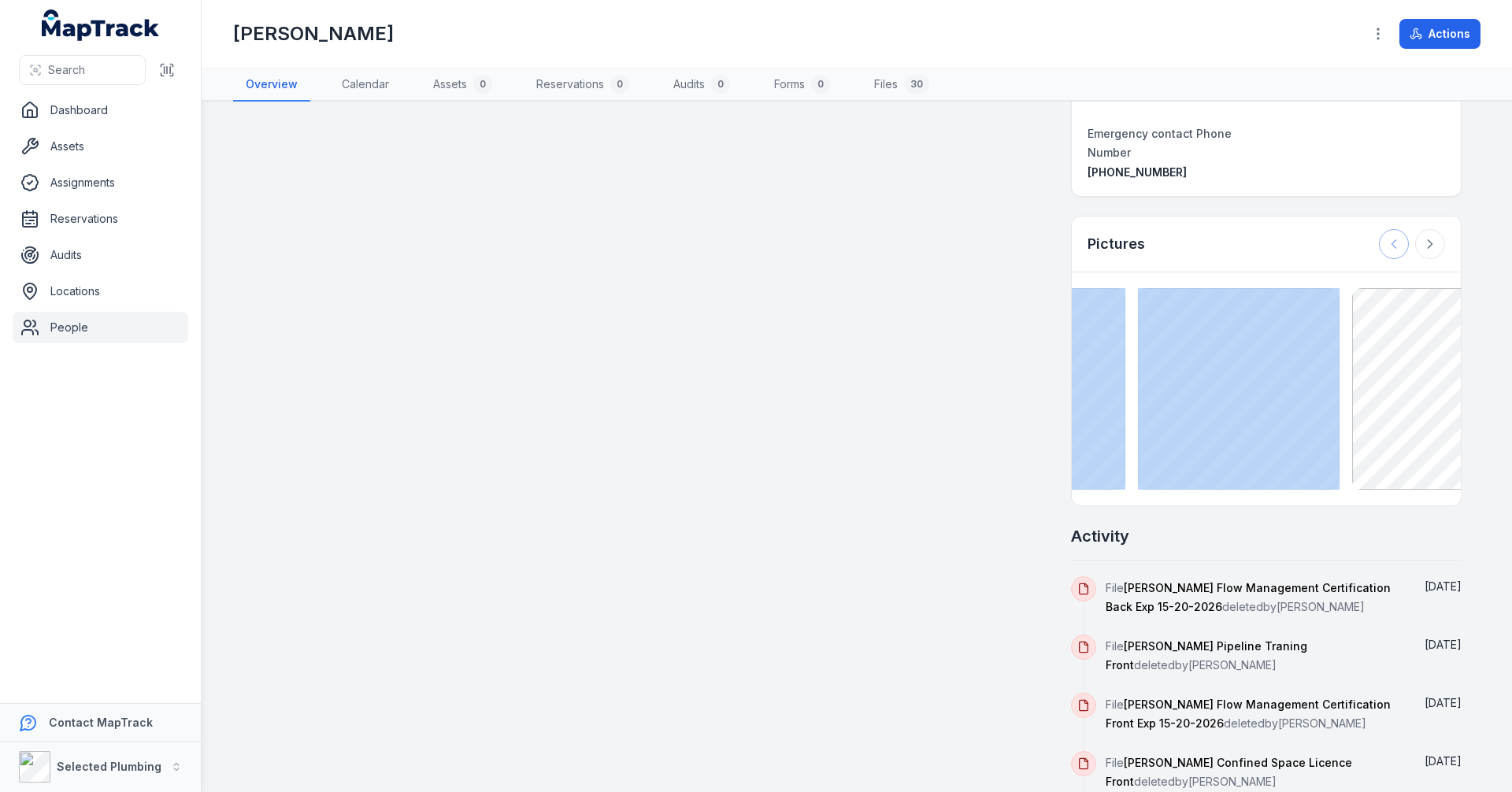
click at [1394, 229] on div at bounding box center [1412, 244] width 66 height 30
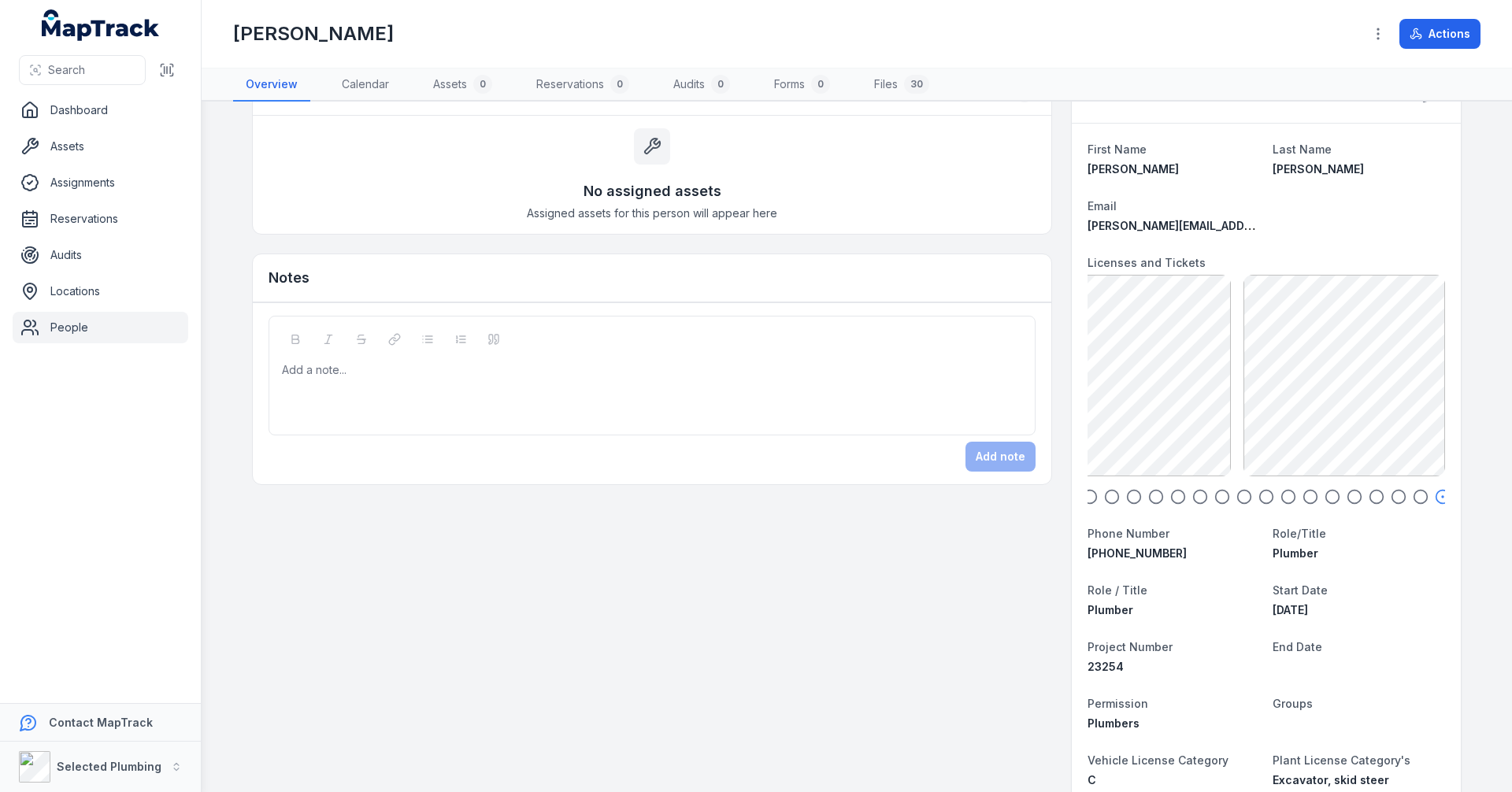
scroll to position [0, 0]
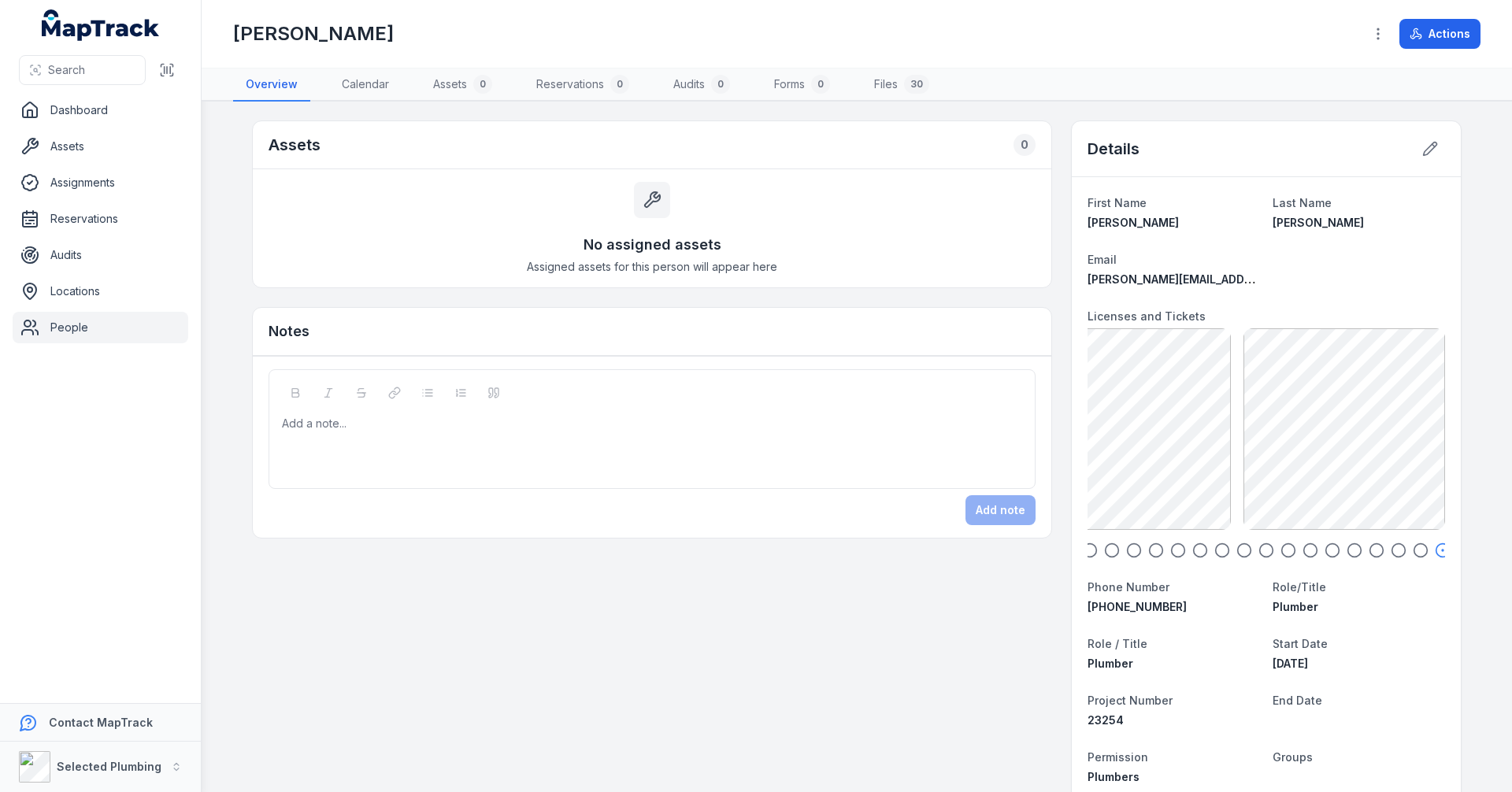
click at [1149, 551] on icon "button" at bounding box center [1155, 550] width 16 height 16
click at [1089, 549] on icon "button" at bounding box center [1090, 550] width 16 height 16
click at [1107, 551] on icon "button" at bounding box center [1112, 550] width 16 height 16
click at [1130, 548] on icon "button" at bounding box center [1134, 550] width 16 height 16
click at [1176, 550] on icon "button" at bounding box center [1178, 550] width 16 height 16
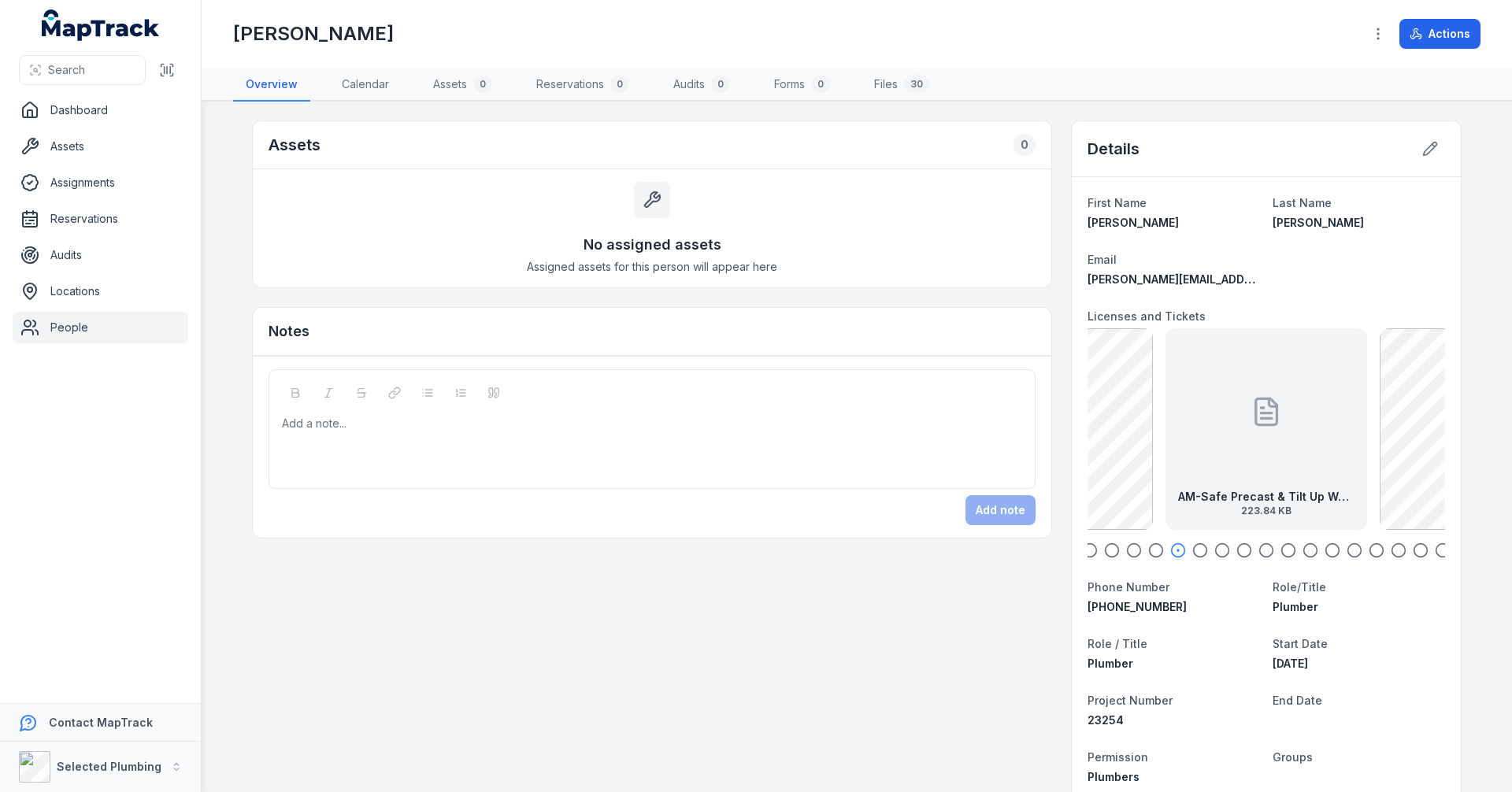
click at [1197, 550] on icon "button" at bounding box center [1200, 550] width 16 height 16
click at [1216, 549] on icon "button" at bounding box center [1222, 550] width 16 height 16
click at [1238, 551] on icon "button" at bounding box center [1244, 550] width 16 height 16
click at [1259, 550] on icon "button" at bounding box center [1266, 550] width 16 height 16
click at [1281, 550] on icon "button" at bounding box center [1288, 550] width 16 height 16
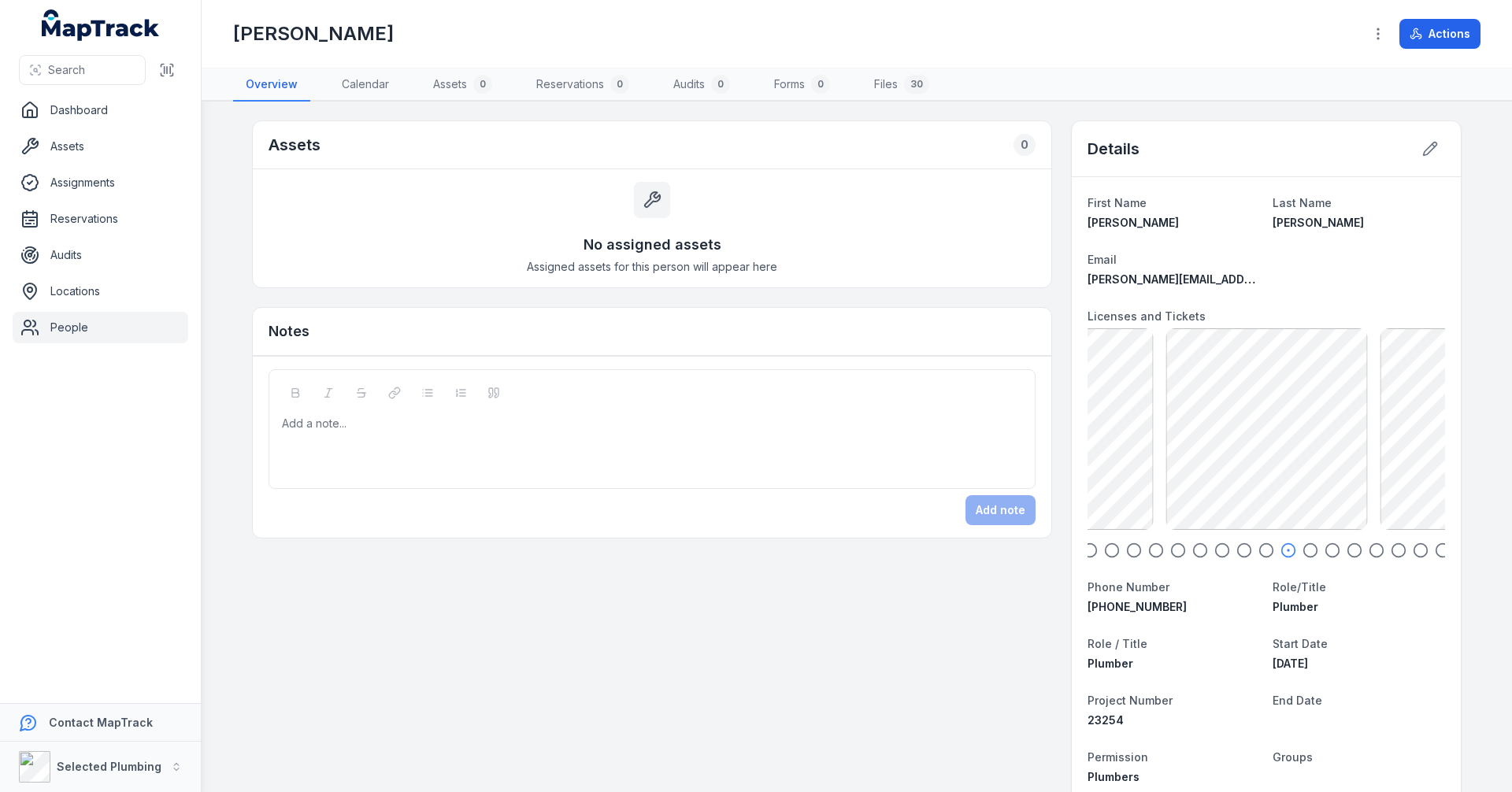
click at [1305, 549] on icon "button" at bounding box center [1310, 550] width 16 height 16
click at [1326, 550] on icon "button" at bounding box center [1332, 550] width 16 height 16
click at [1347, 550] on icon "button" at bounding box center [1354, 550] width 16 height 16
click at [1369, 549] on icon "button" at bounding box center [1377, 550] width 16 height 16
click at [1390, 548] on icon "button" at bounding box center [1398, 550] width 16 height 16
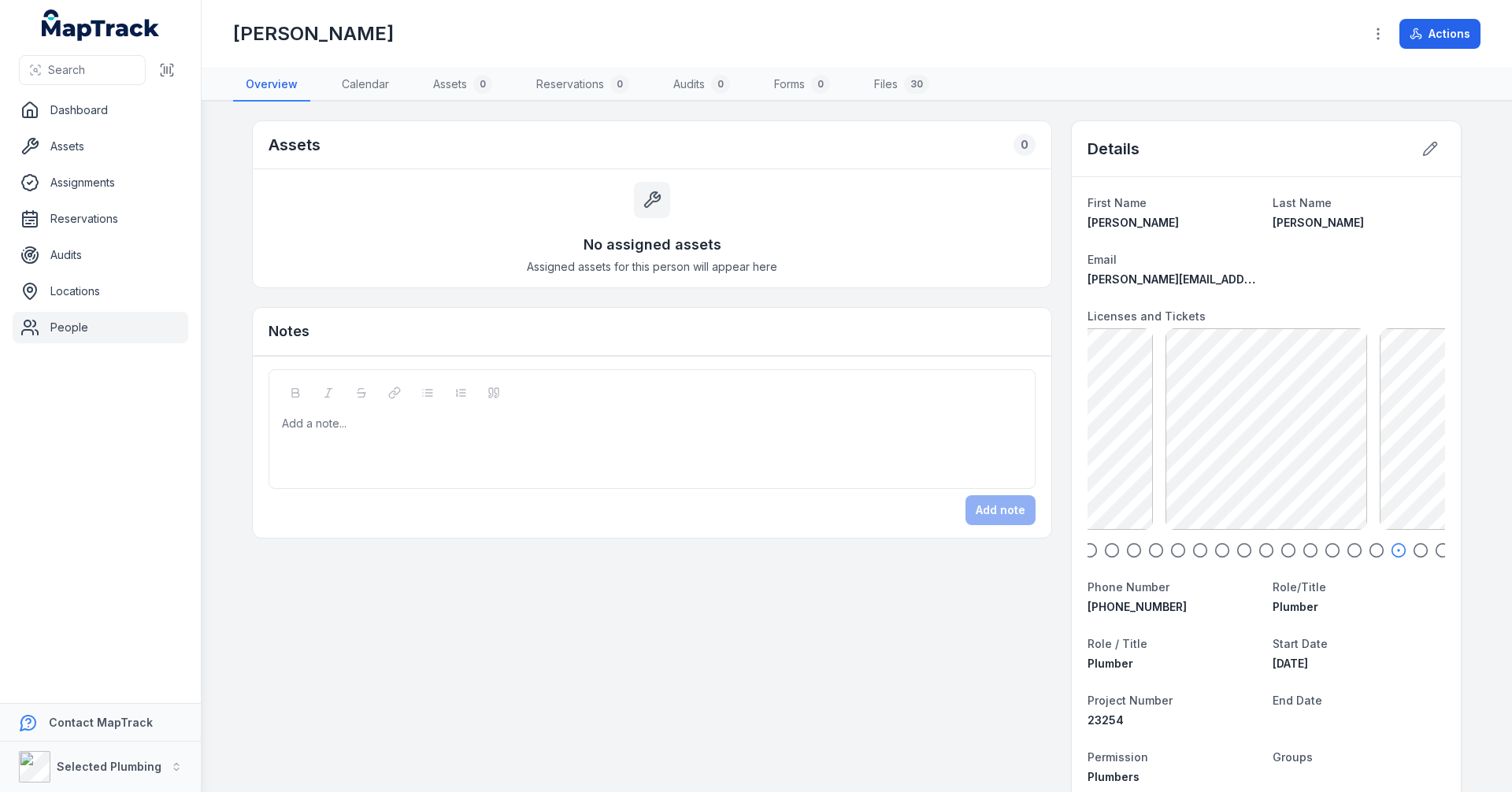
click at [1413, 550] on icon "button" at bounding box center [1420, 550] width 16 height 16
click at [1435, 549] on icon "button" at bounding box center [1443, 550] width 16 height 16
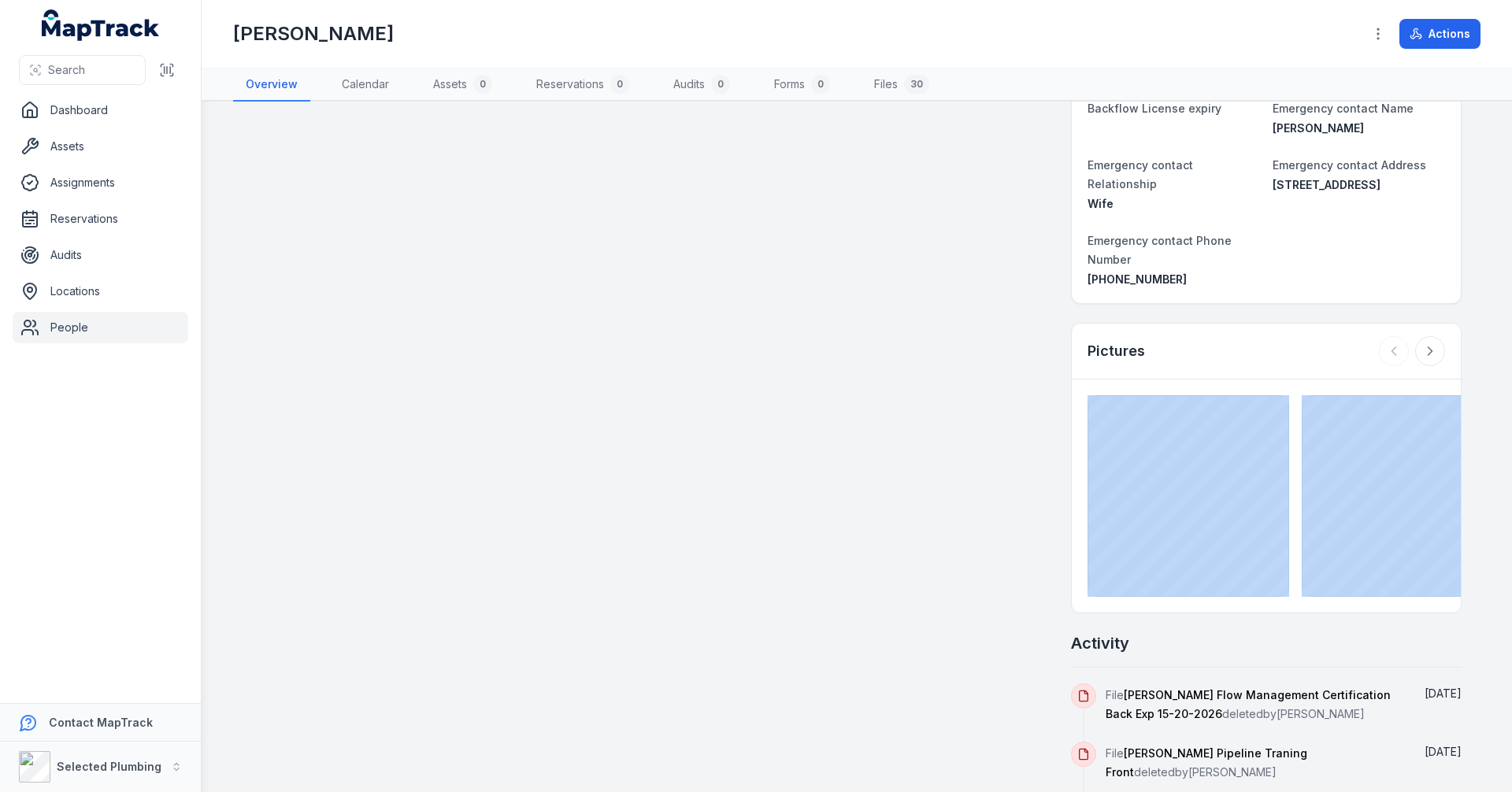
scroll to position [1181, 0]
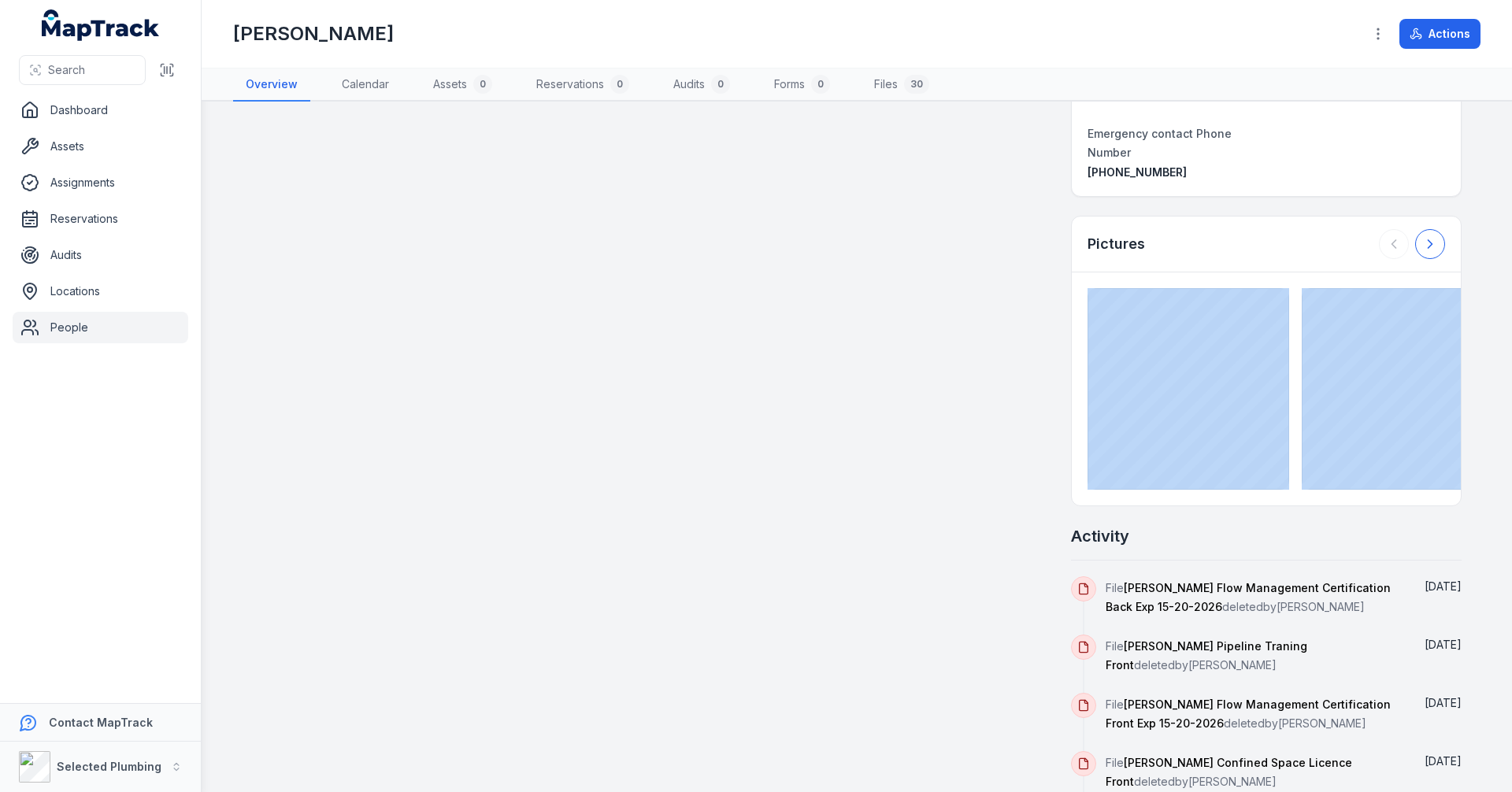
click at [1424, 236] on icon at bounding box center [1430, 244] width 16 height 16
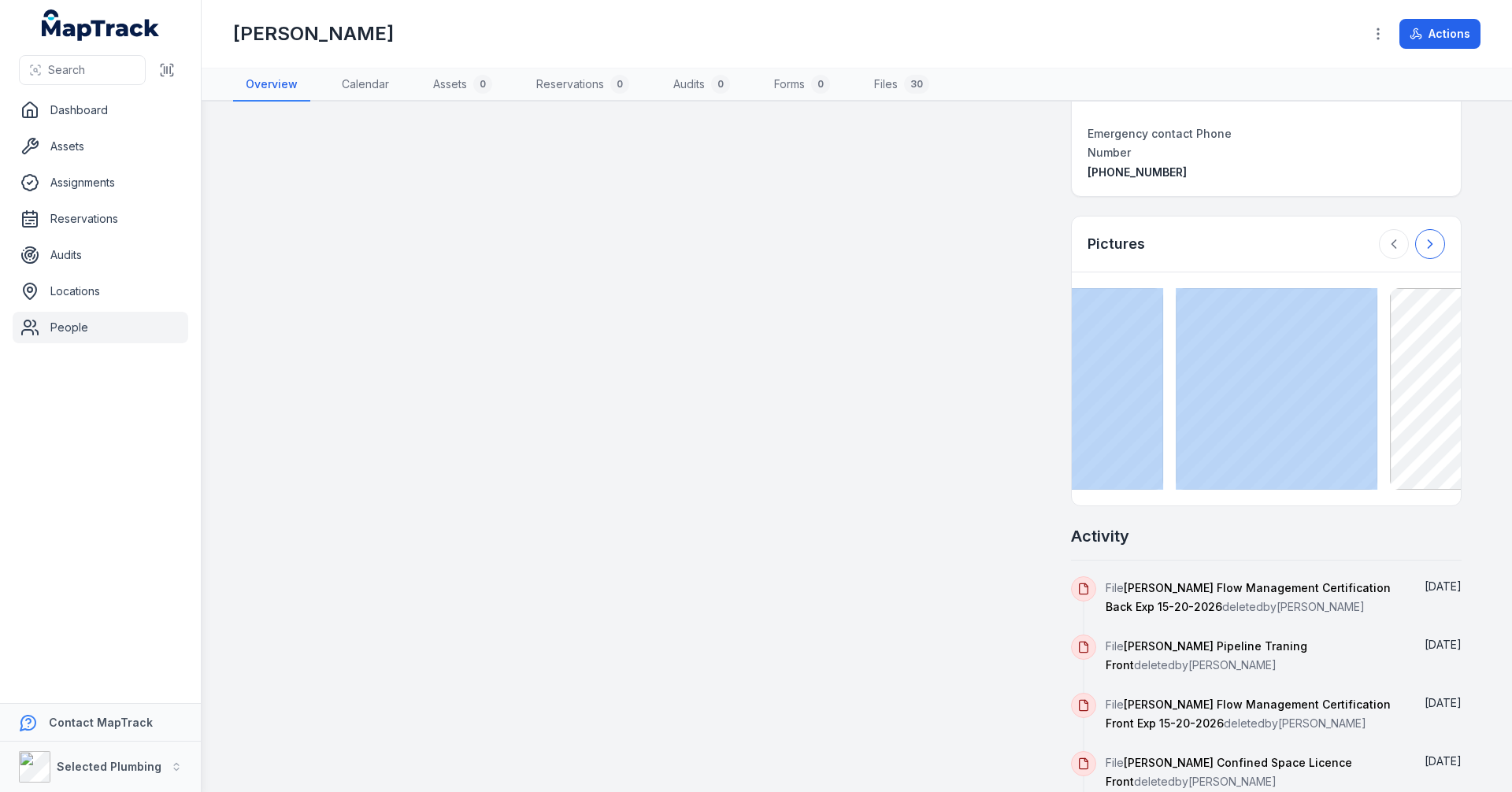
click at [1424, 236] on icon at bounding box center [1430, 244] width 16 height 16
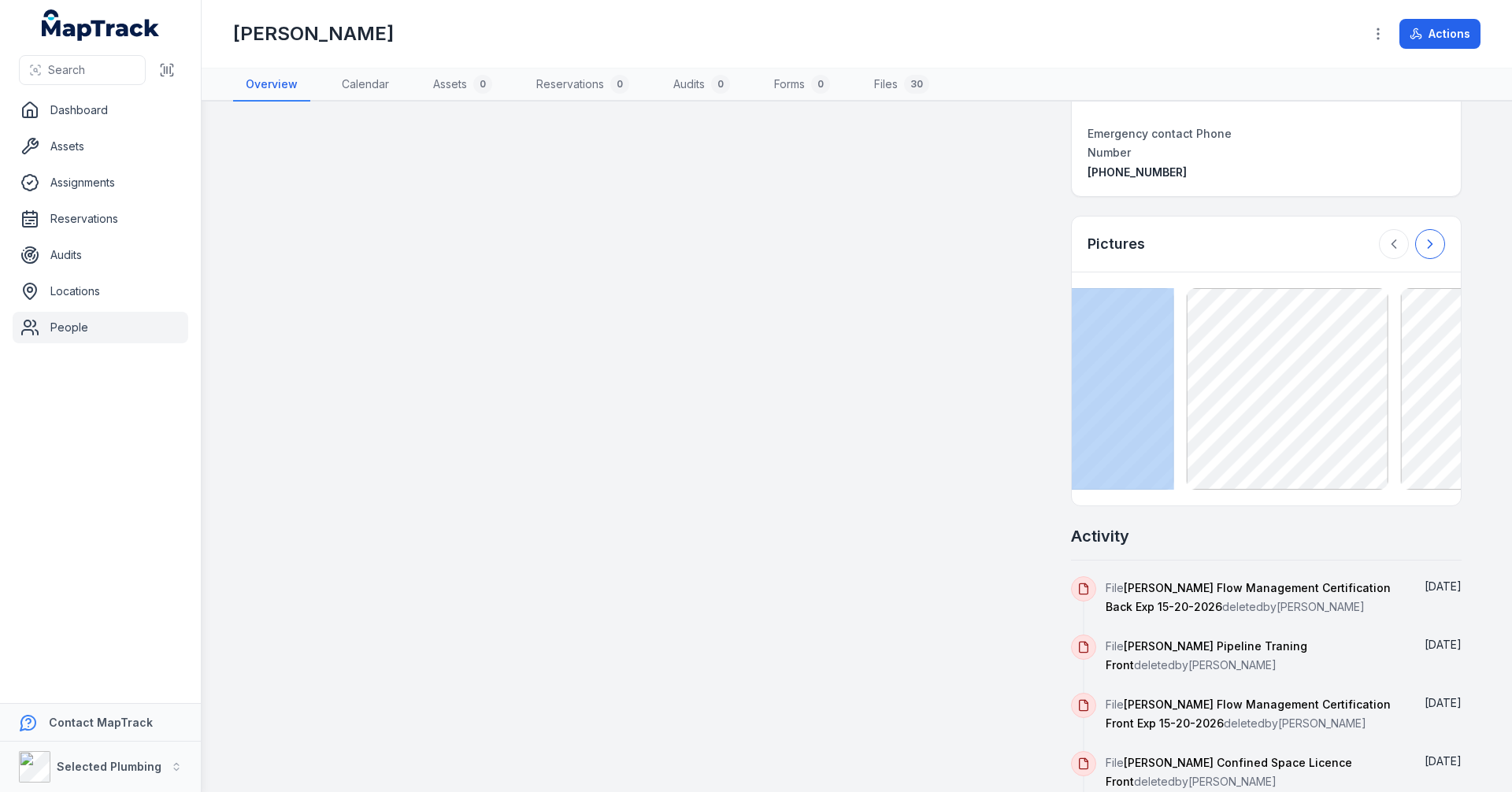
click at [1424, 236] on icon at bounding box center [1430, 244] width 16 height 16
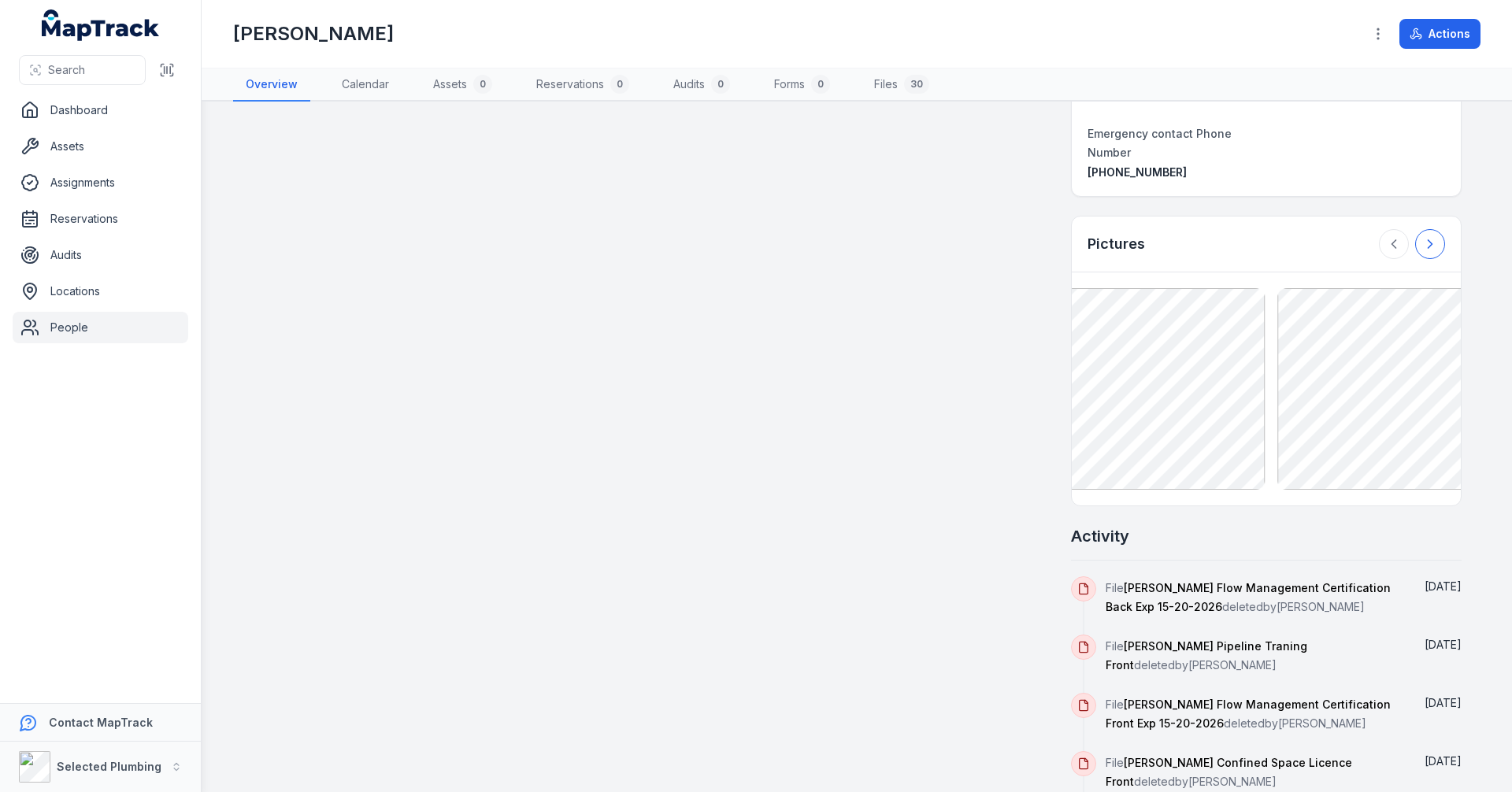
click at [1424, 236] on icon at bounding box center [1430, 244] width 16 height 16
click at [1424, 232] on div at bounding box center [1412, 244] width 66 height 30
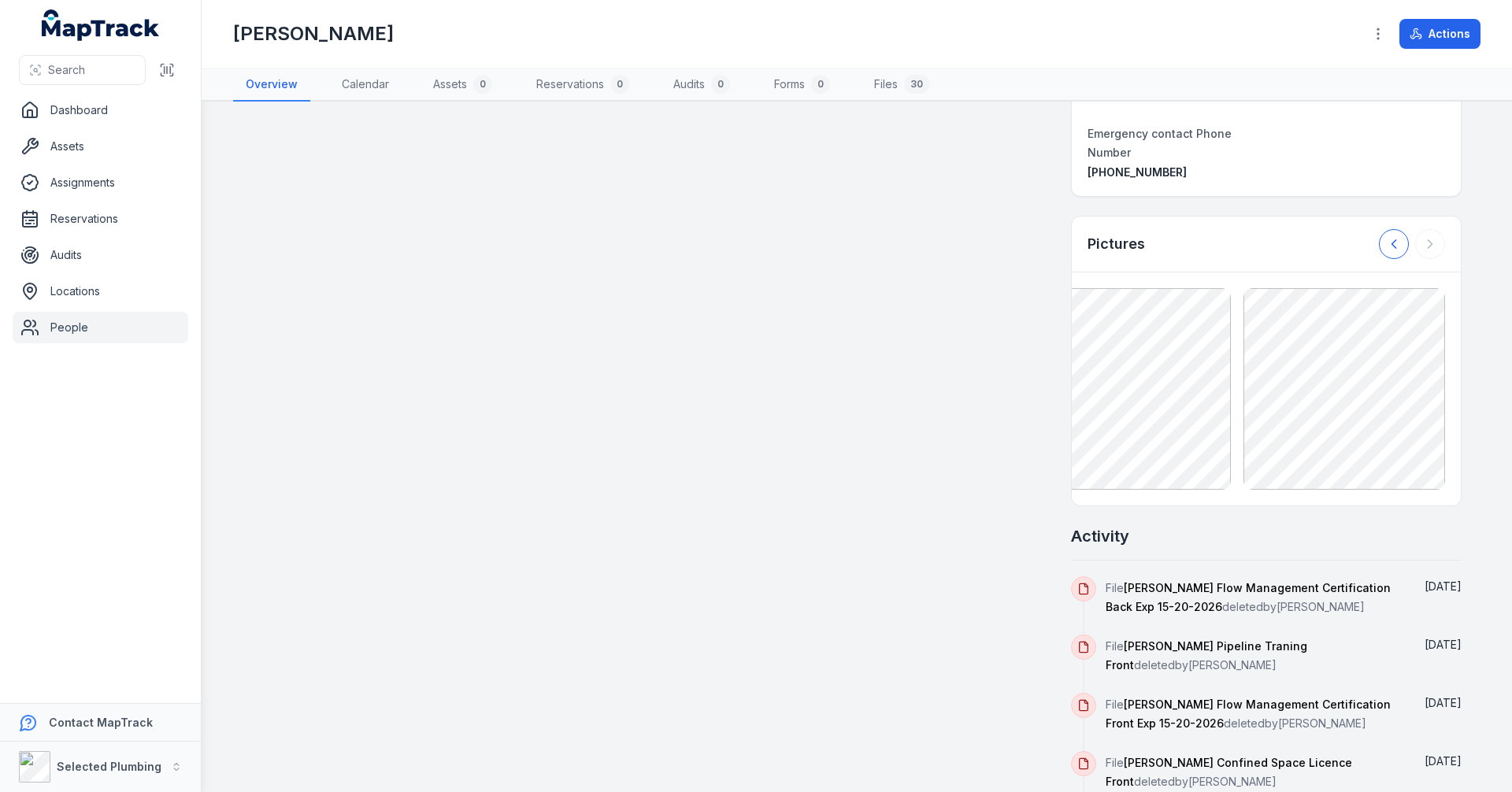
click at [1386, 236] on icon at bounding box center [1394, 244] width 16 height 16
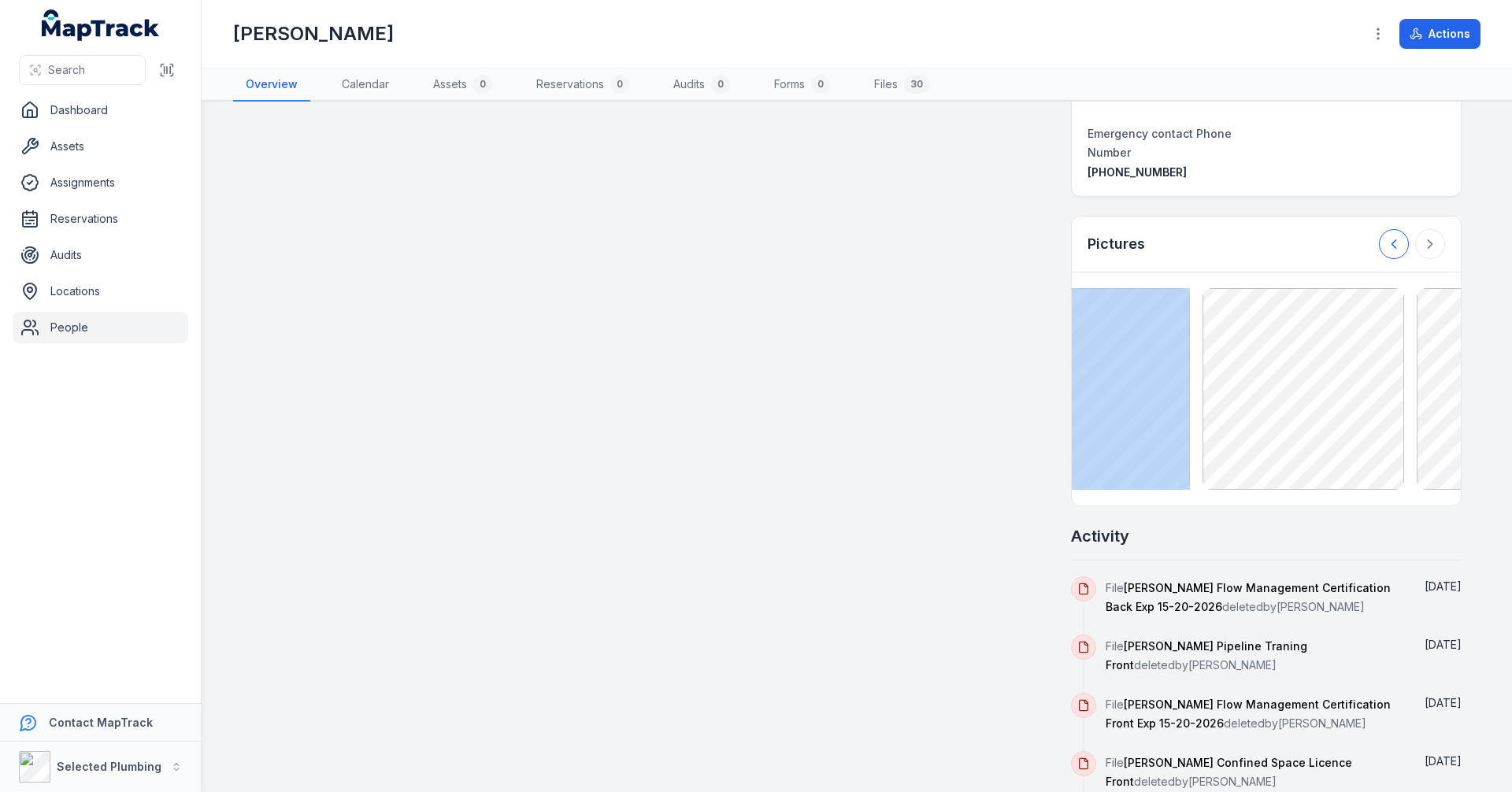
click at [1386, 236] on icon at bounding box center [1394, 244] width 16 height 16
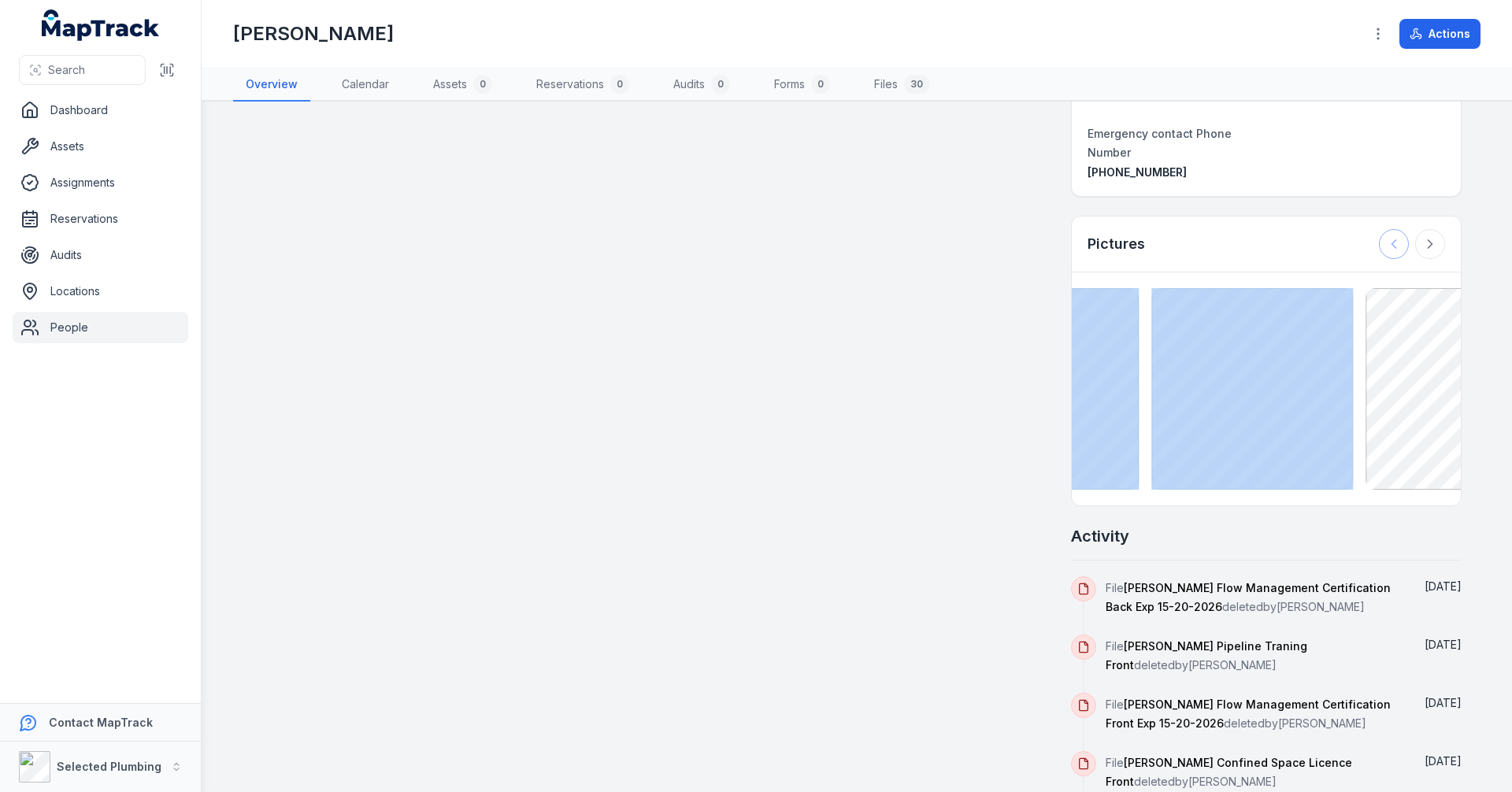
click at [1383, 229] on div at bounding box center [1412, 244] width 66 height 30
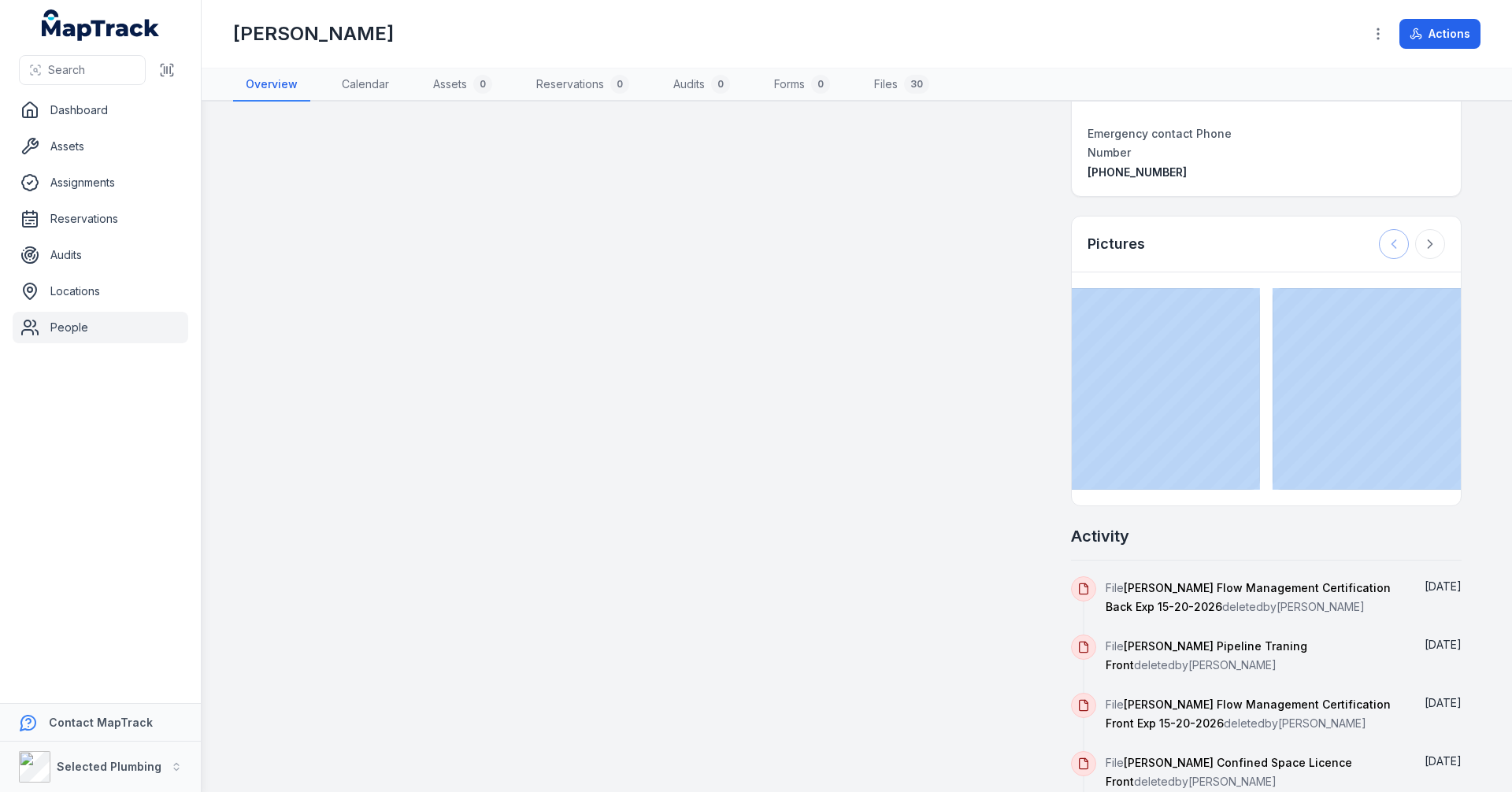
click at [1383, 229] on div at bounding box center [1412, 244] width 66 height 30
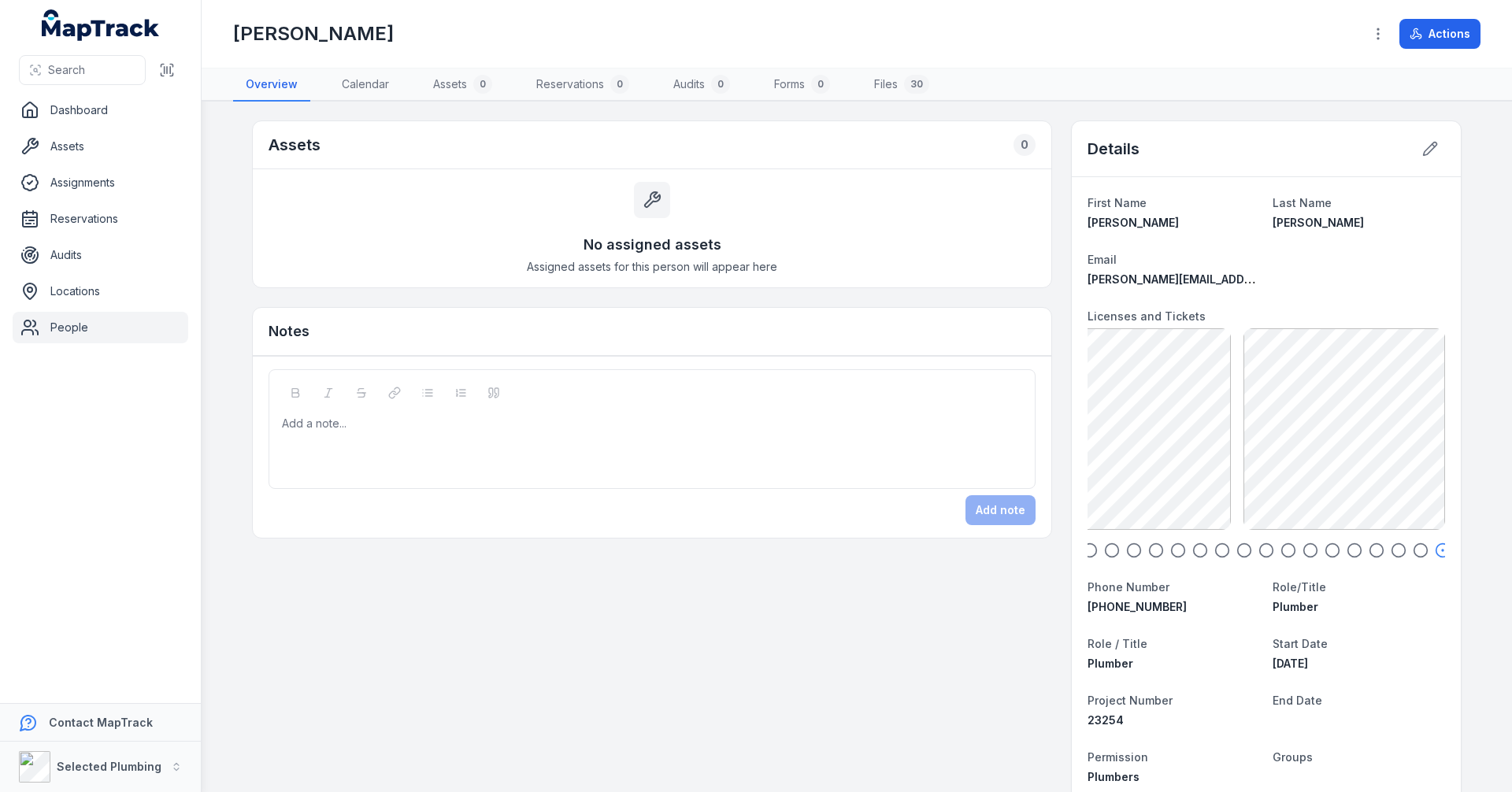
scroll to position [0, 0]
click at [76, 63] on span "Search" at bounding box center [66, 70] width 37 height 16
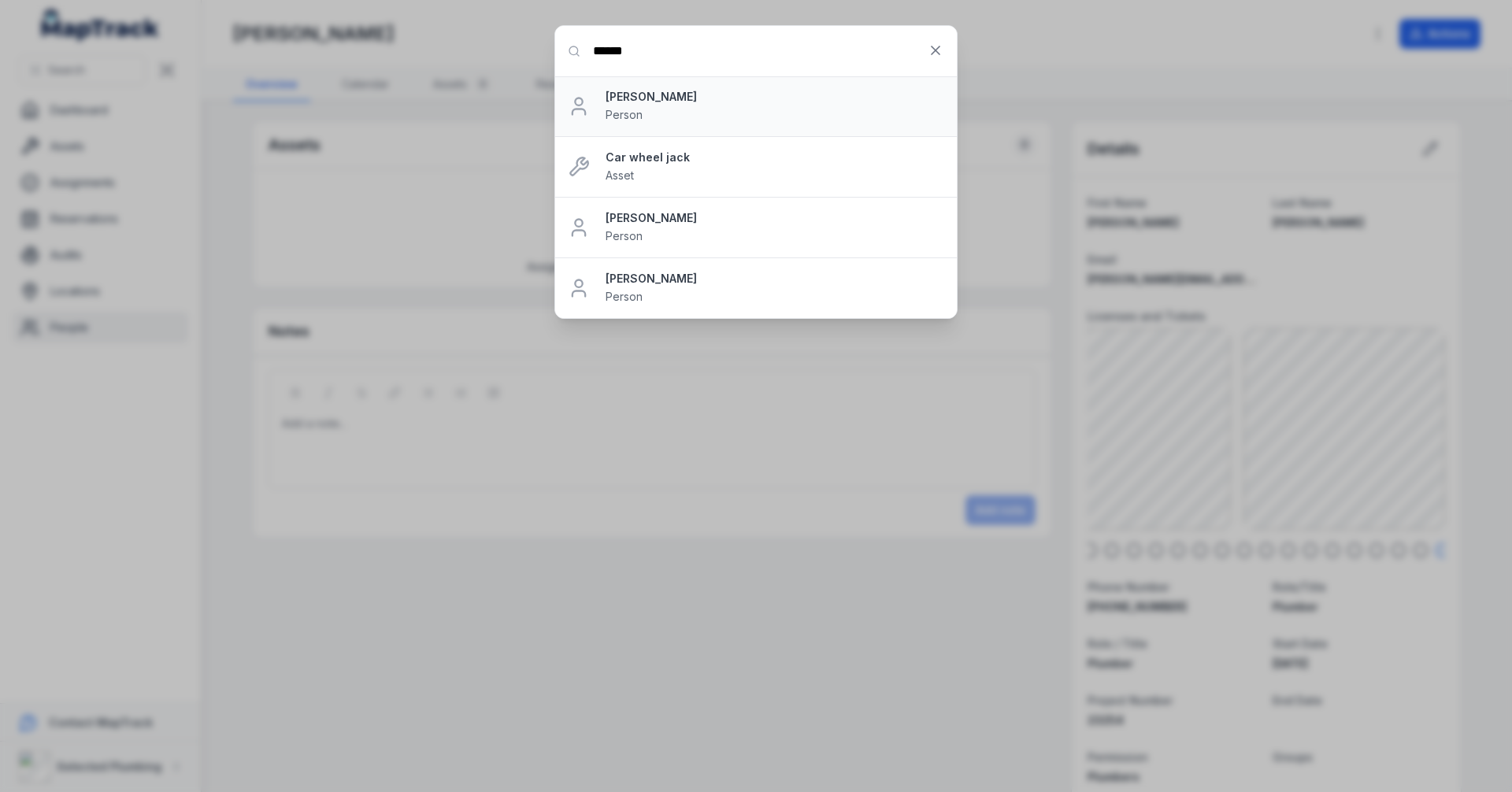
type input "******"
click at [654, 99] on strong "[PERSON_NAME]" at bounding box center [775, 96] width 339 height 16
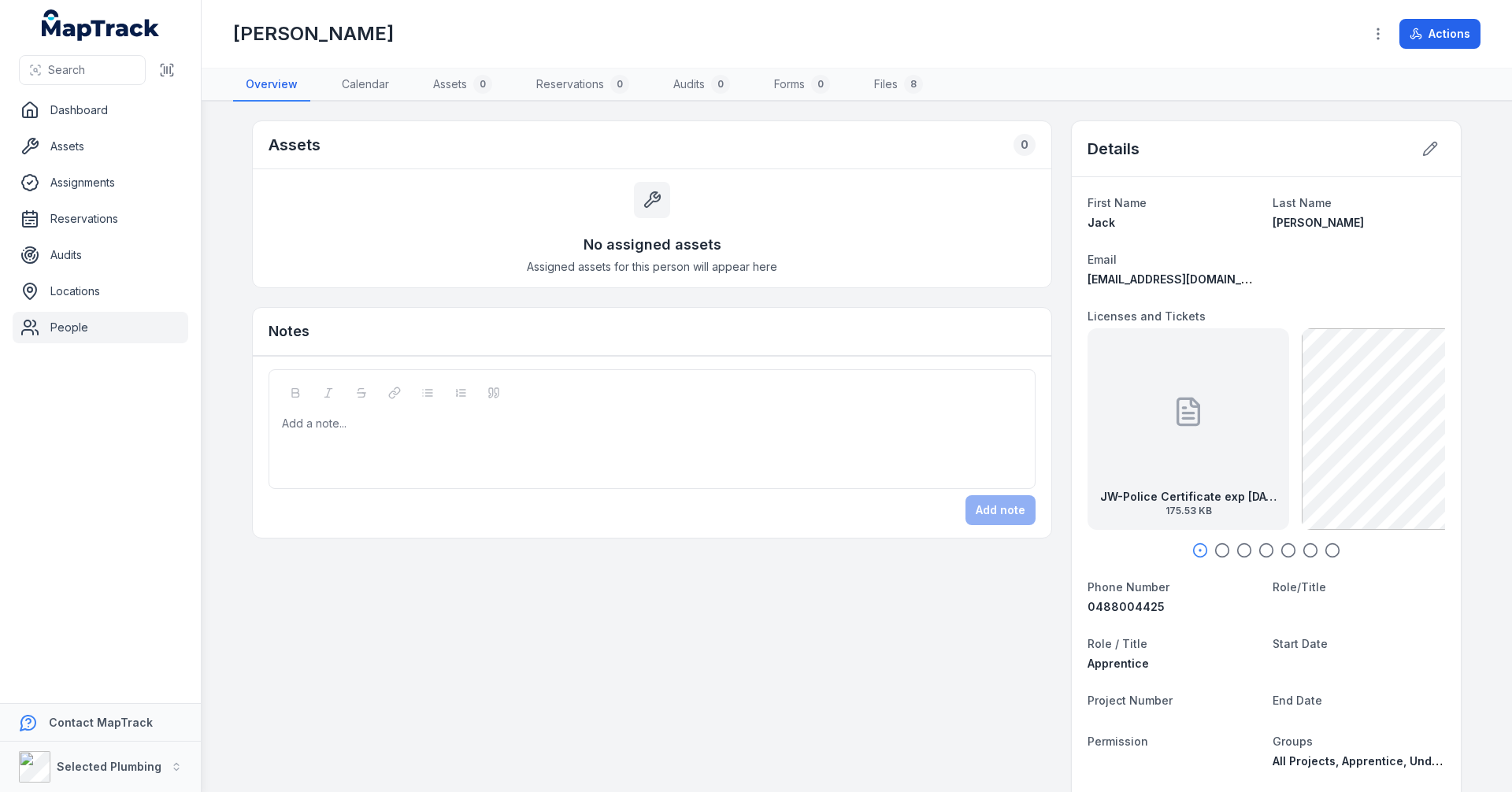
click at [1219, 549] on icon "button" at bounding box center [1222, 550] width 16 height 16
click at [1236, 548] on icon "button" at bounding box center [1244, 550] width 16 height 16
click at [1263, 551] on icon "button" at bounding box center [1266, 550] width 16 height 16
click at [1284, 548] on icon "button" at bounding box center [1288, 550] width 16 height 16
click at [1304, 552] on icon "button" at bounding box center [1310, 550] width 16 height 16
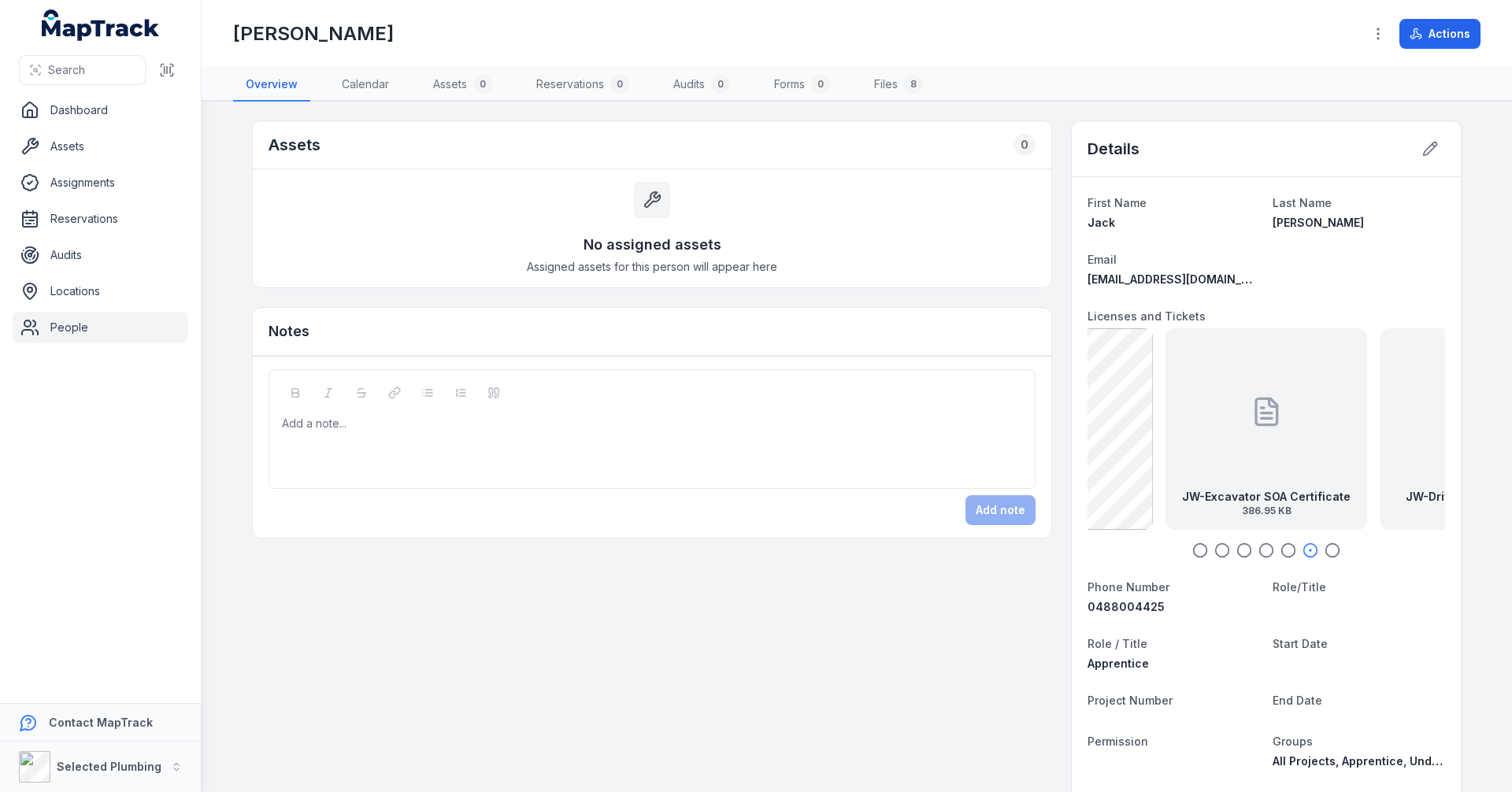
click at [1328, 549] on icon "button" at bounding box center [1332, 550] width 16 height 16
click at [1194, 548] on icon "button" at bounding box center [1200, 550] width 16 height 16
click at [1185, 471] on div at bounding box center [1189, 411] width 31 height 141
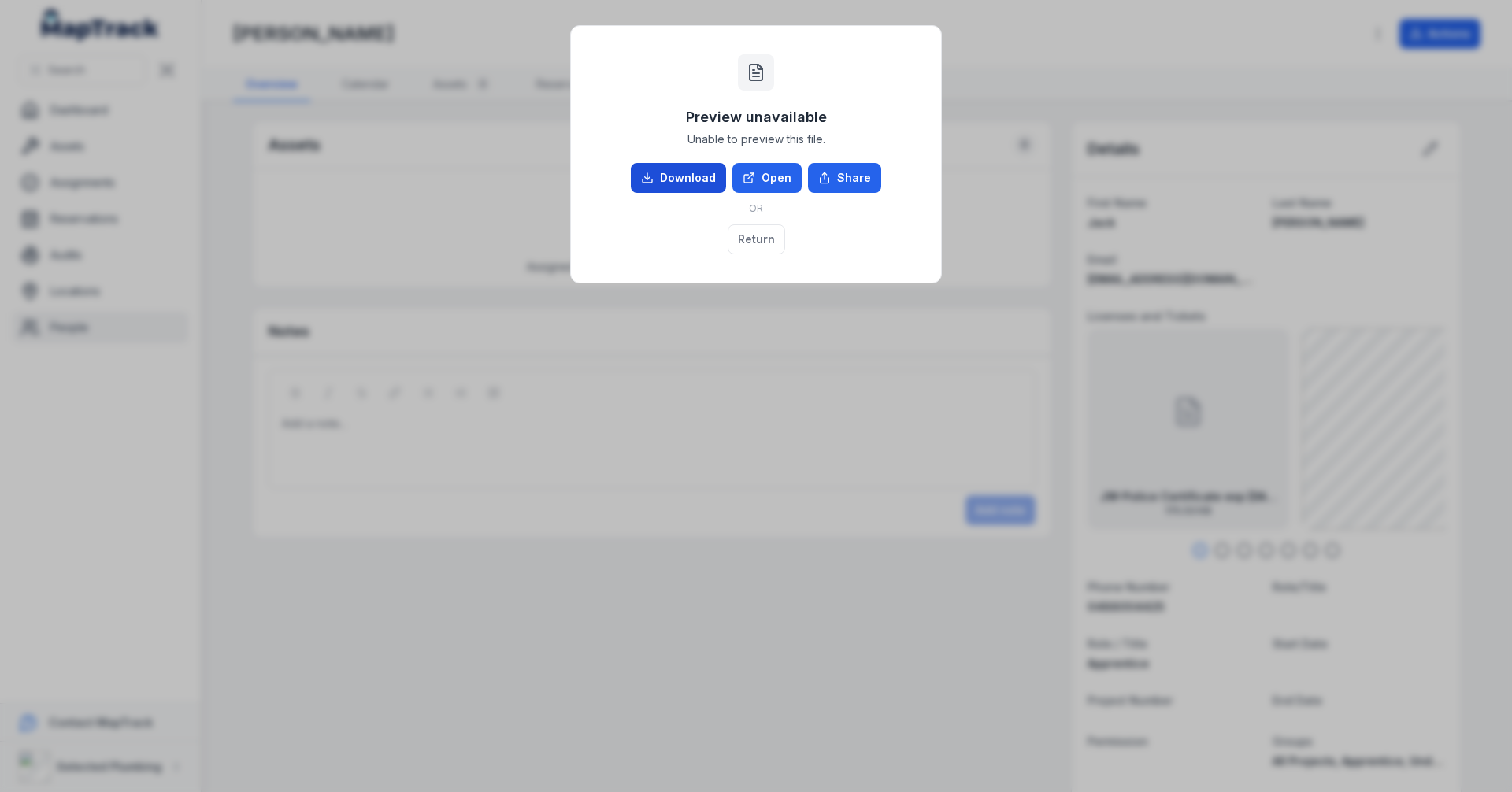
click at [692, 181] on link "Download" at bounding box center [678, 177] width 95 height 30
click at [782, 425] on div "Preview unavailable Unable to preview this file. Download Open Share OR Return" at bounding box center [756, 396] width 1512 height 792
click at [1001, 26] on div "Preview unavailable Unable to preview this file. Download Open Share OR Return" at bounding box center [756, 396] width 1512 height 792
drag, startPoint x: 1013, startPoint y: 96, endPoint x: 610, endPoint y: 138, distance: 405.2
click at [975, 111] on div "Preview unavailable Unable to preview this file. Download Open Share OR Return" at bounding box center [756, 396] width 1512 height 792
